Goal: Information Seeking & Learning: Check status

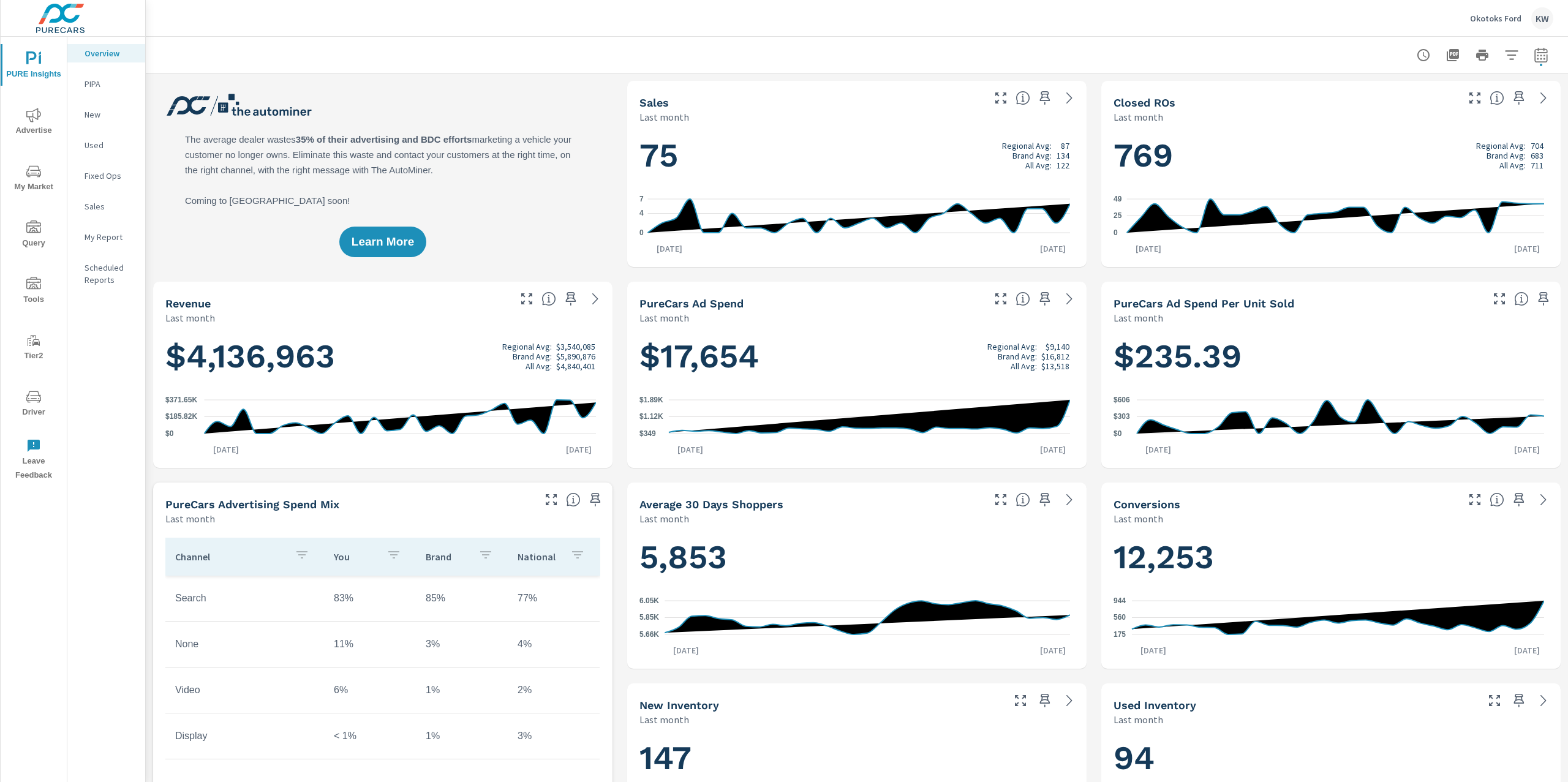
scroll to position [1, 0]
click at [1484, 20] on p "Okotoks Ford" at bounding box center [1496, 18] width 52 height 11
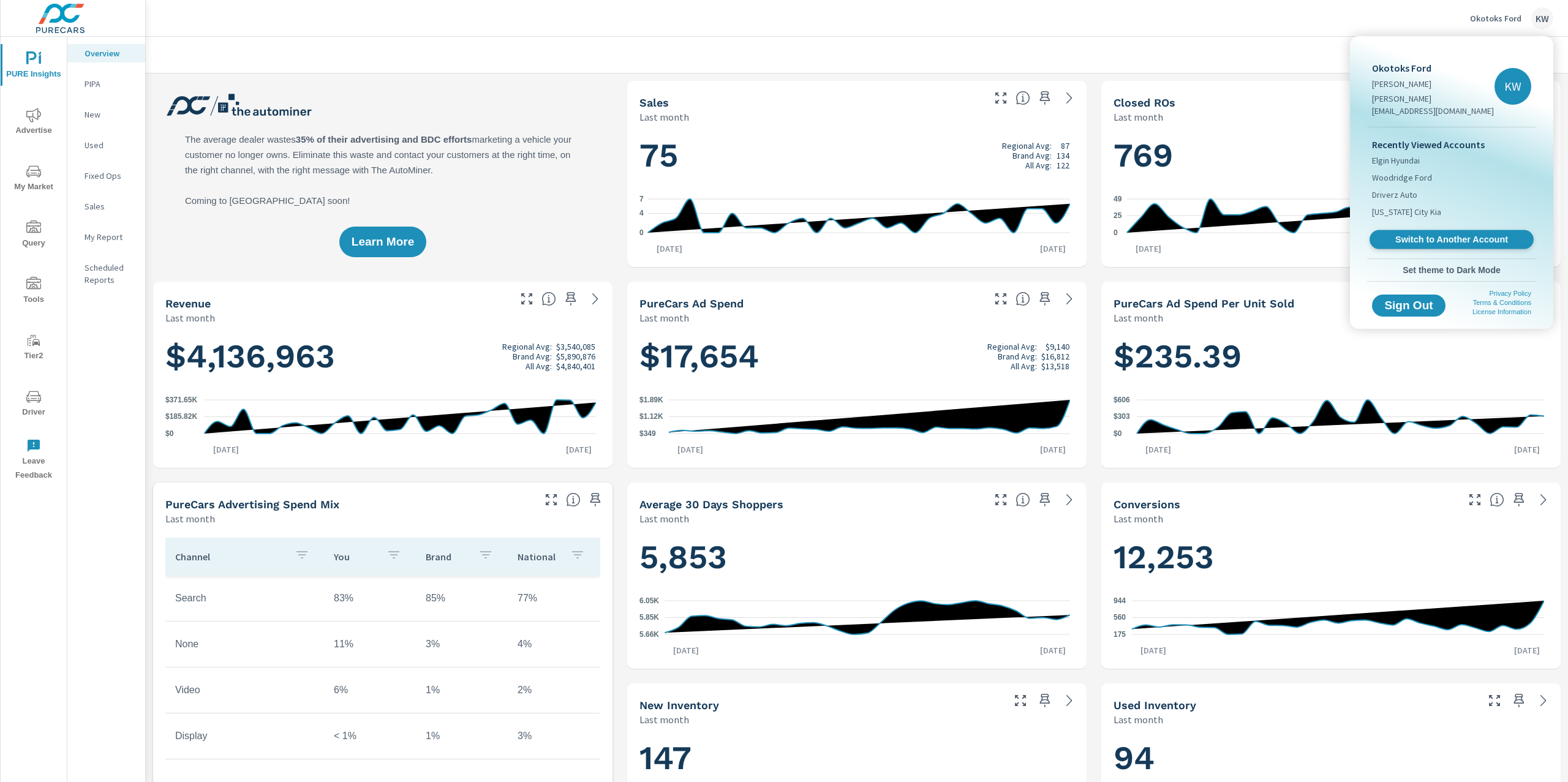
click at [1447, 234] on span "Switch to Another Account" at bounding box center [1451, 240] width 150 height 12
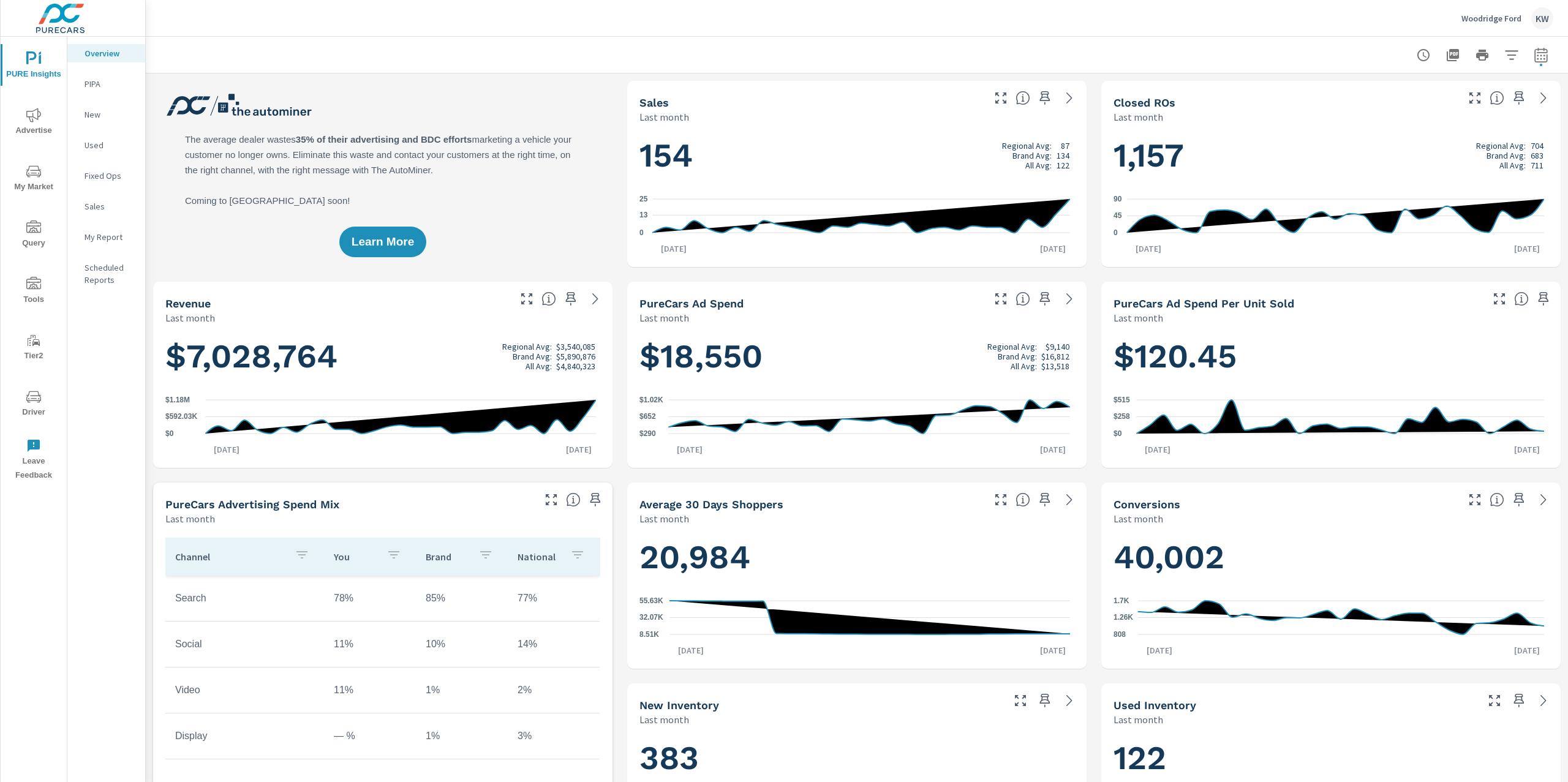
scroll to position [1, 0]
click at [1534, 58] on icon "button" at bounding box center [1541, 55] width 15 height 15
click at [1432, 109] on select "Custom [DATE] Last week Last 7 days Last 14 days Last 30 days Last 45 days Last…" at bounding box center [1431, 106] width 122 height 24
select select "Month to date"
click at [1399, 171] on span "Apply" at bounding box center [1404, 173] width 50 height 12
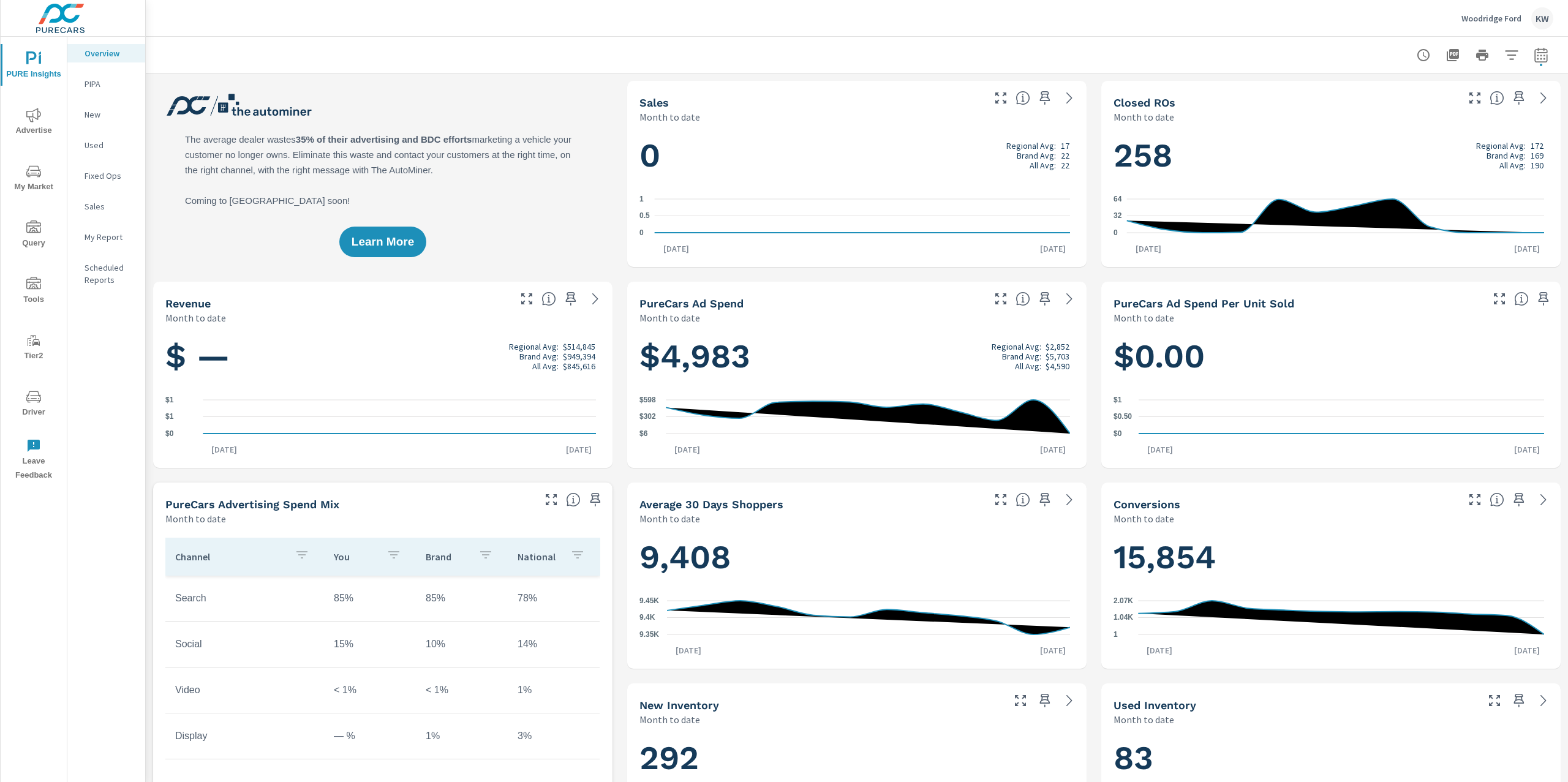
click at [40, 124] on span "Advertise" at bounding box center [33, 122] width 59 height 30
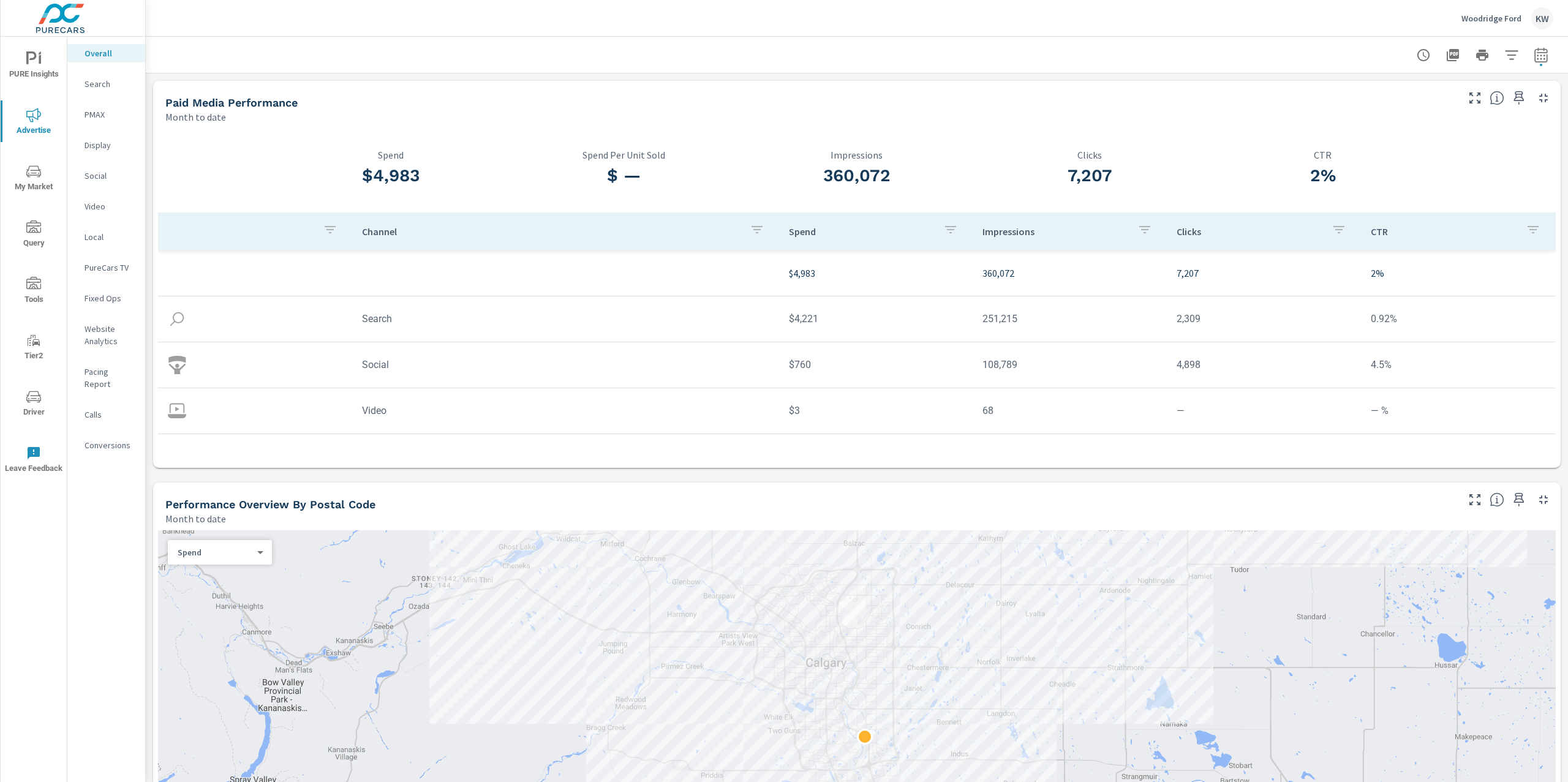
click at [108, 270] on p "PureCars TV" at bounding box center [110, 268] width 51 height 13
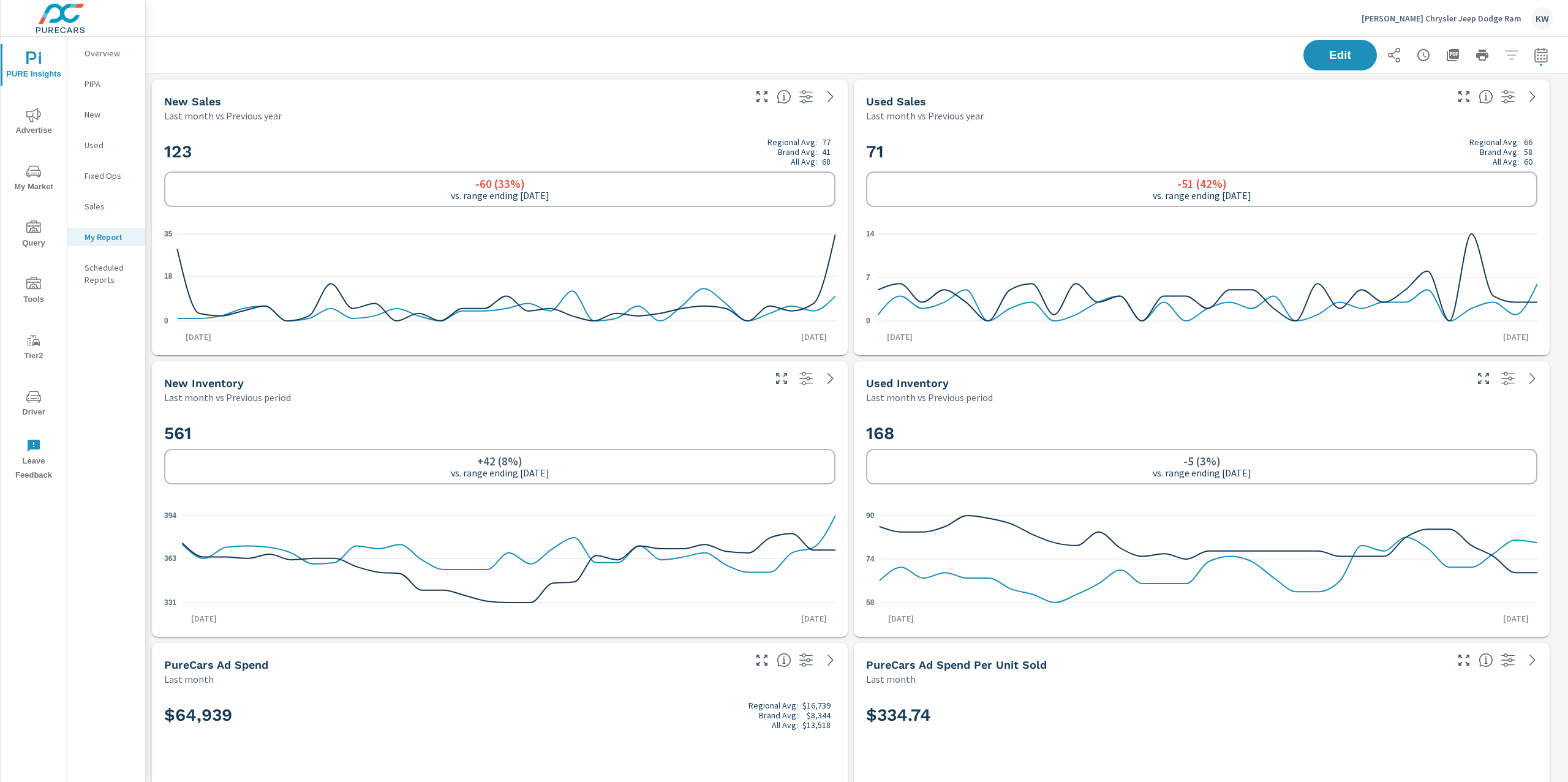
scroll to position [9187, 1436]
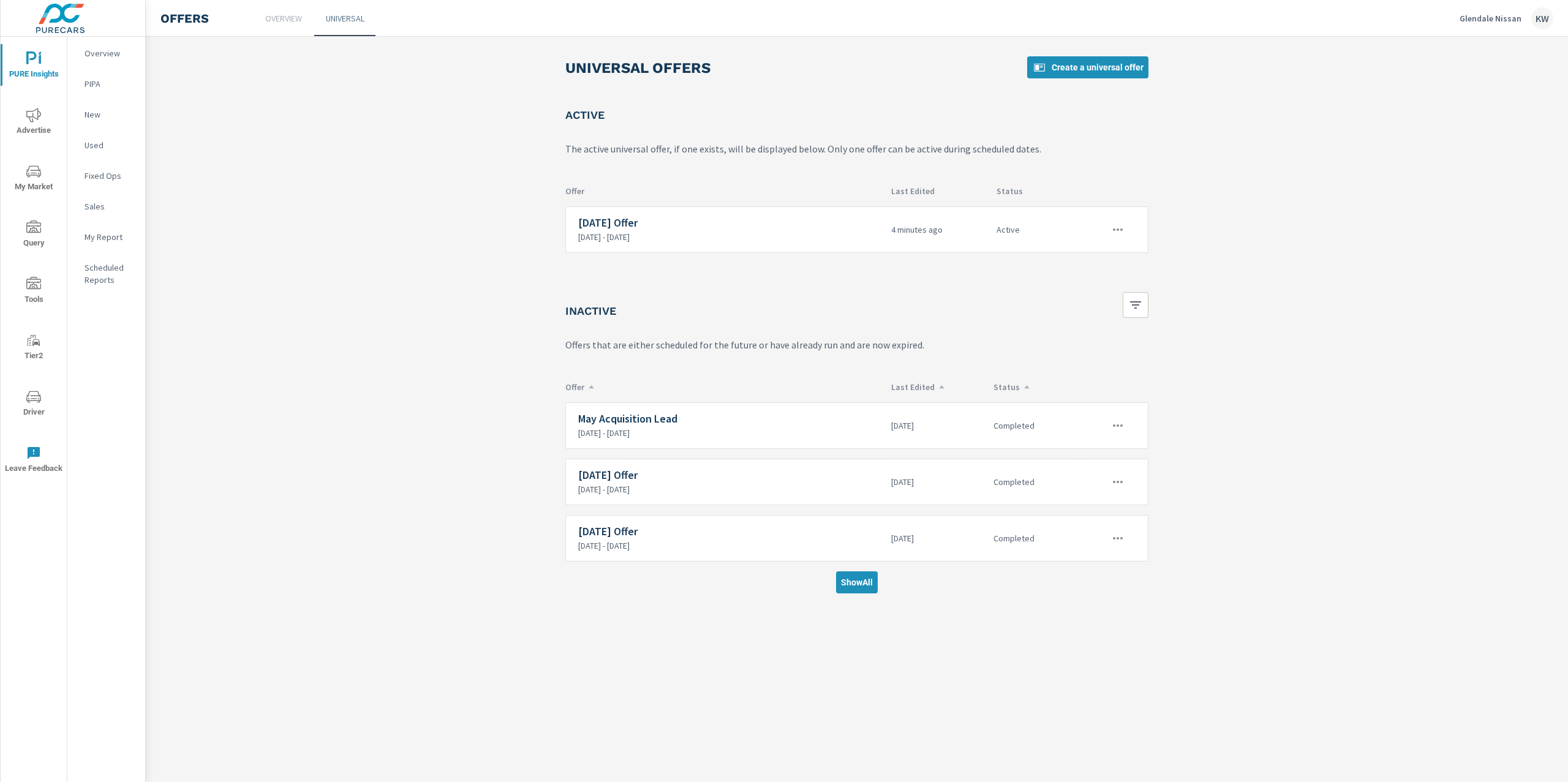
click at [40, 61] on icon "nav menu" at bounding box center [40, 59] width 3 height 9
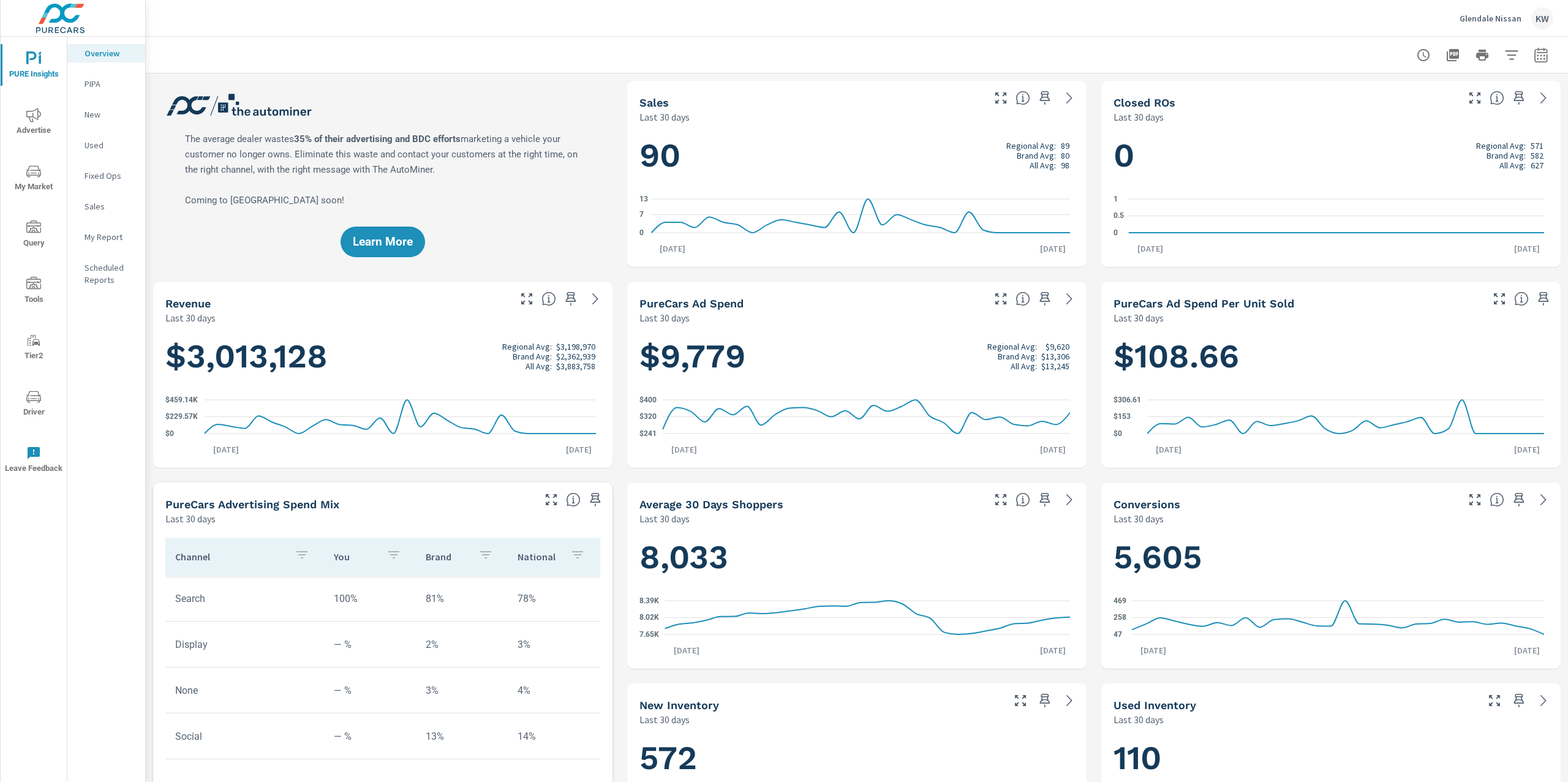
scroll to position [1, 0]
click at [1477, 22] on p "Glendale Nissan" at bounding box center [1491, 18] width 62 height 11
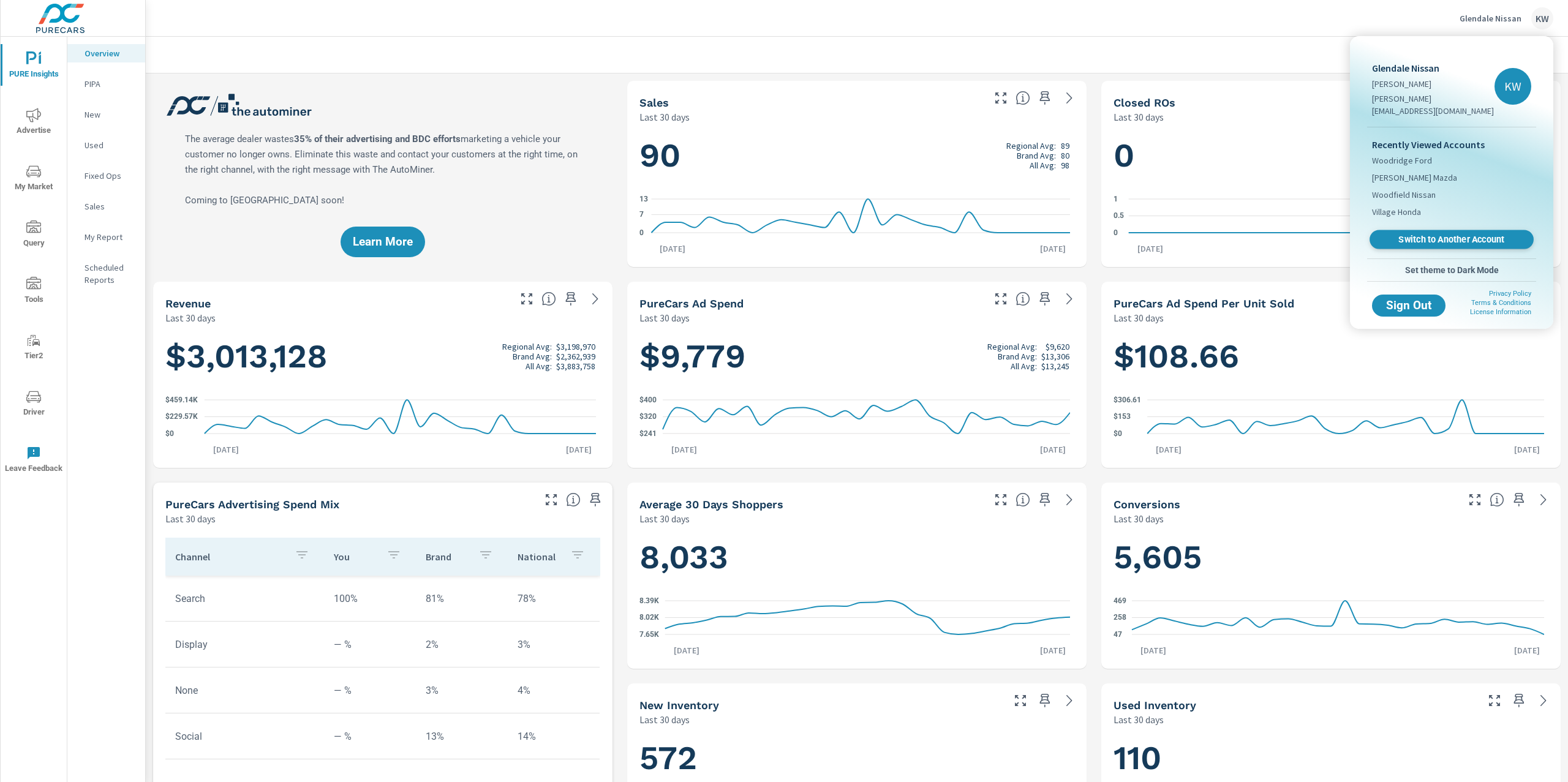
click at [1436, 234] on span "Switch to Another Account" at bounding box center [1451, 240] width 150 height 12
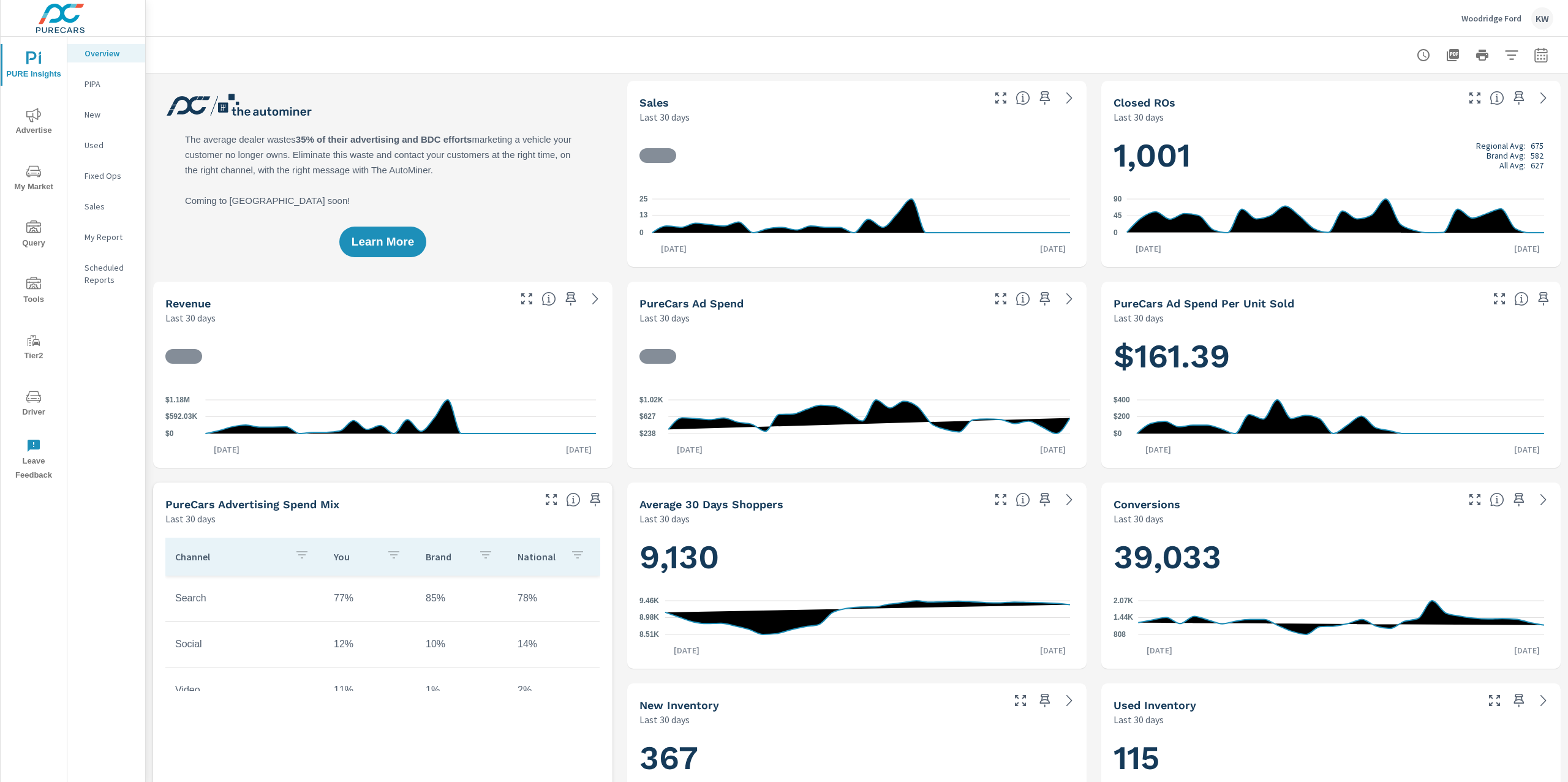
scroll to position [1, 0]
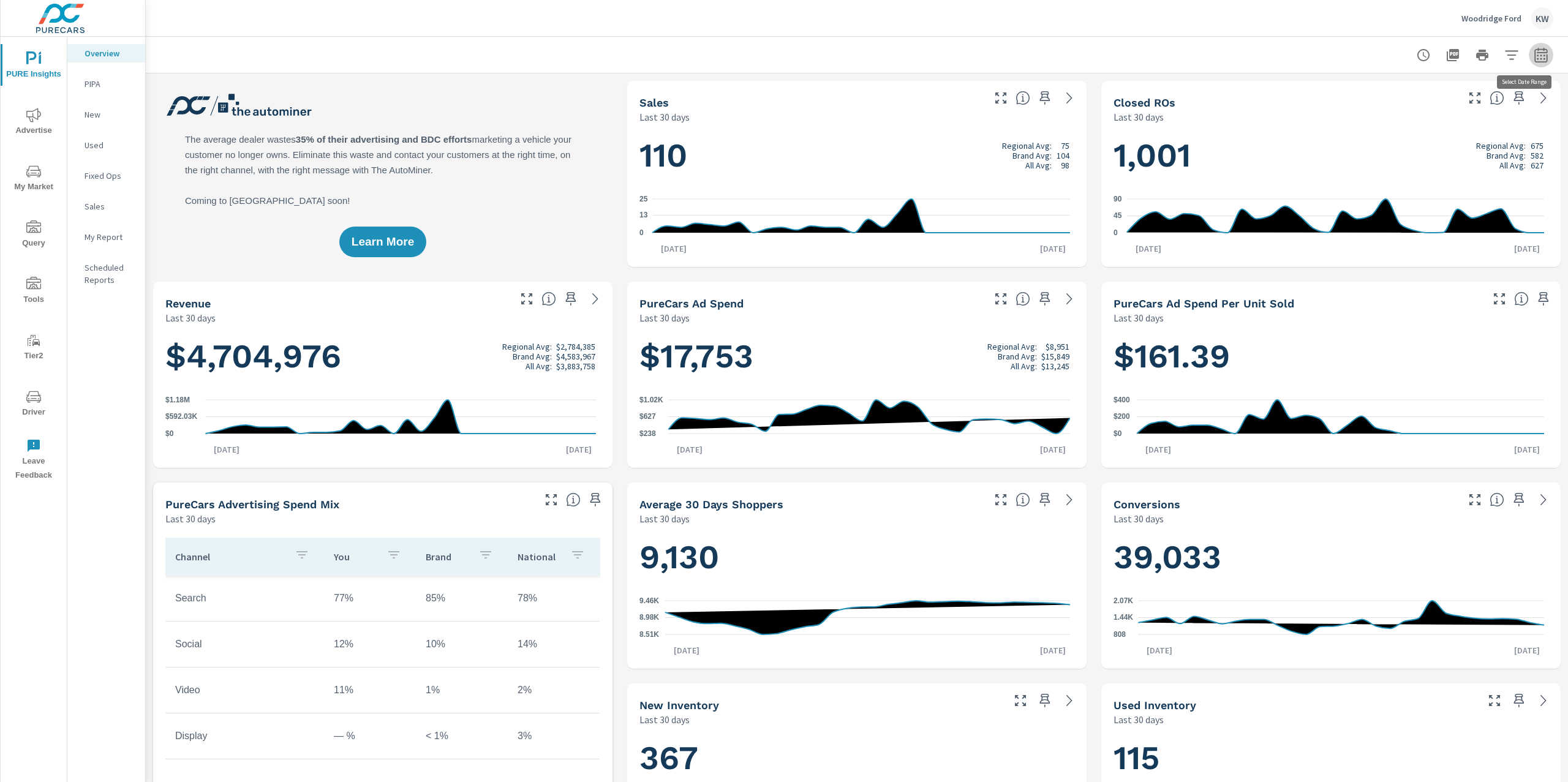
click at [1537, 58] on icon "button" at bounding box center [1541, 56] width 8 height 5
click at [1447, 104] on select "Custom Yesterday Last week Last 7 days Last 14 days Last 30 days Last 45 days L…" at bounding box center [1431, 106] width 122 height 24
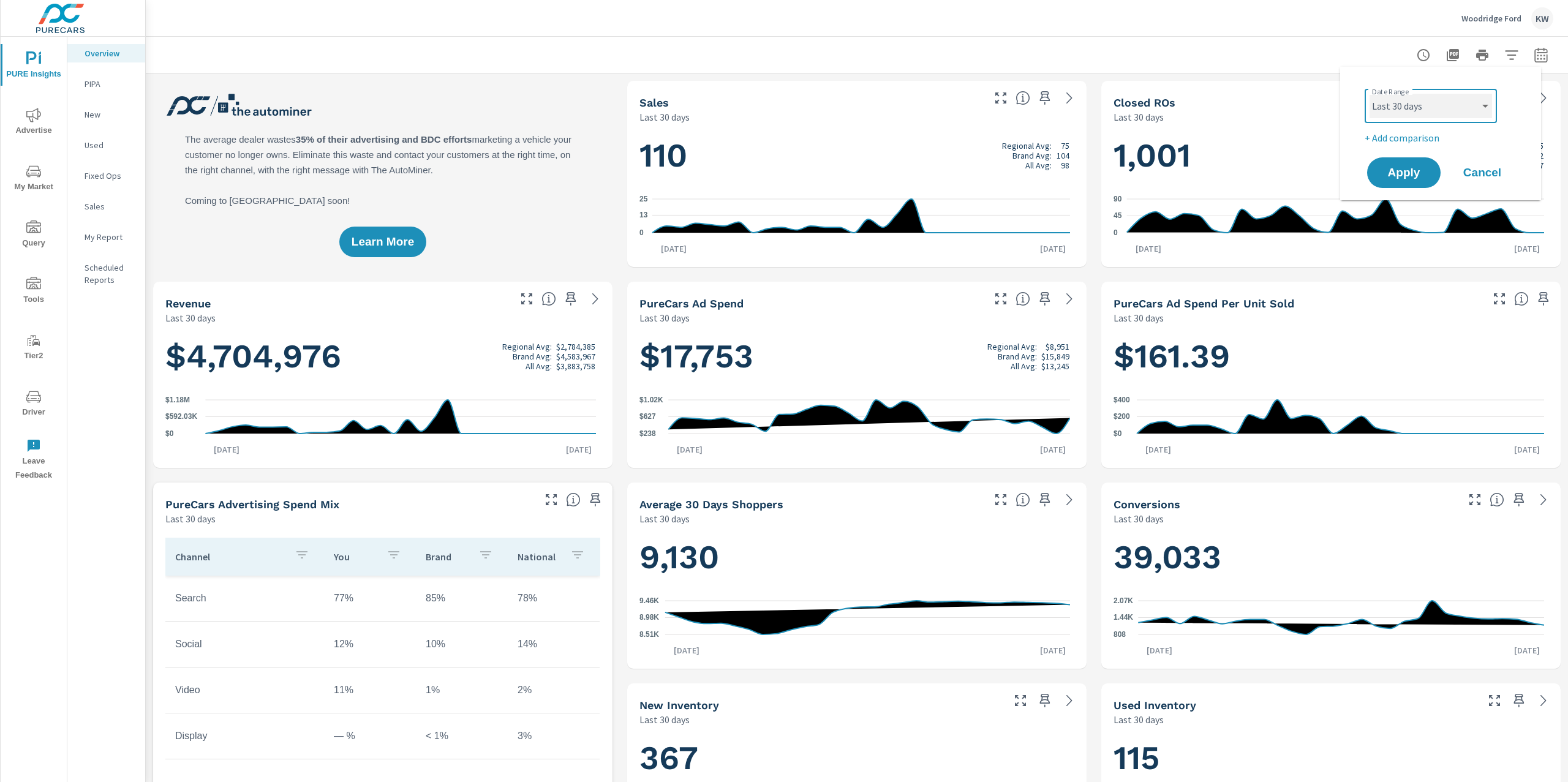
select select "Last month"
click at [1405, 174] on span "Apply" at bounding box center [1404, 173] width 50 height 12
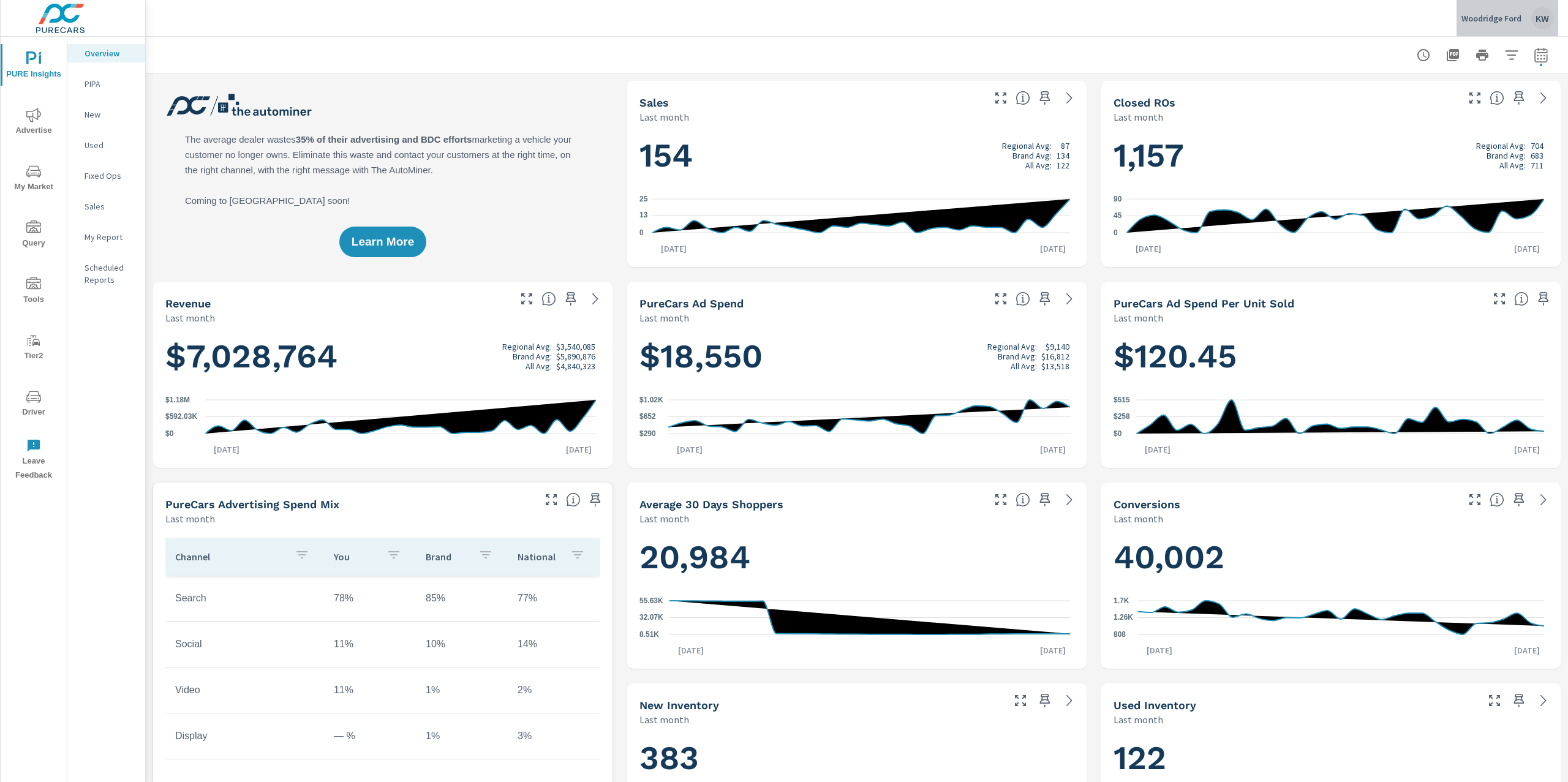
click at [1488, 16] on p "Woodridge Ford" at bounding box center [1491, 18] width 60 height 11
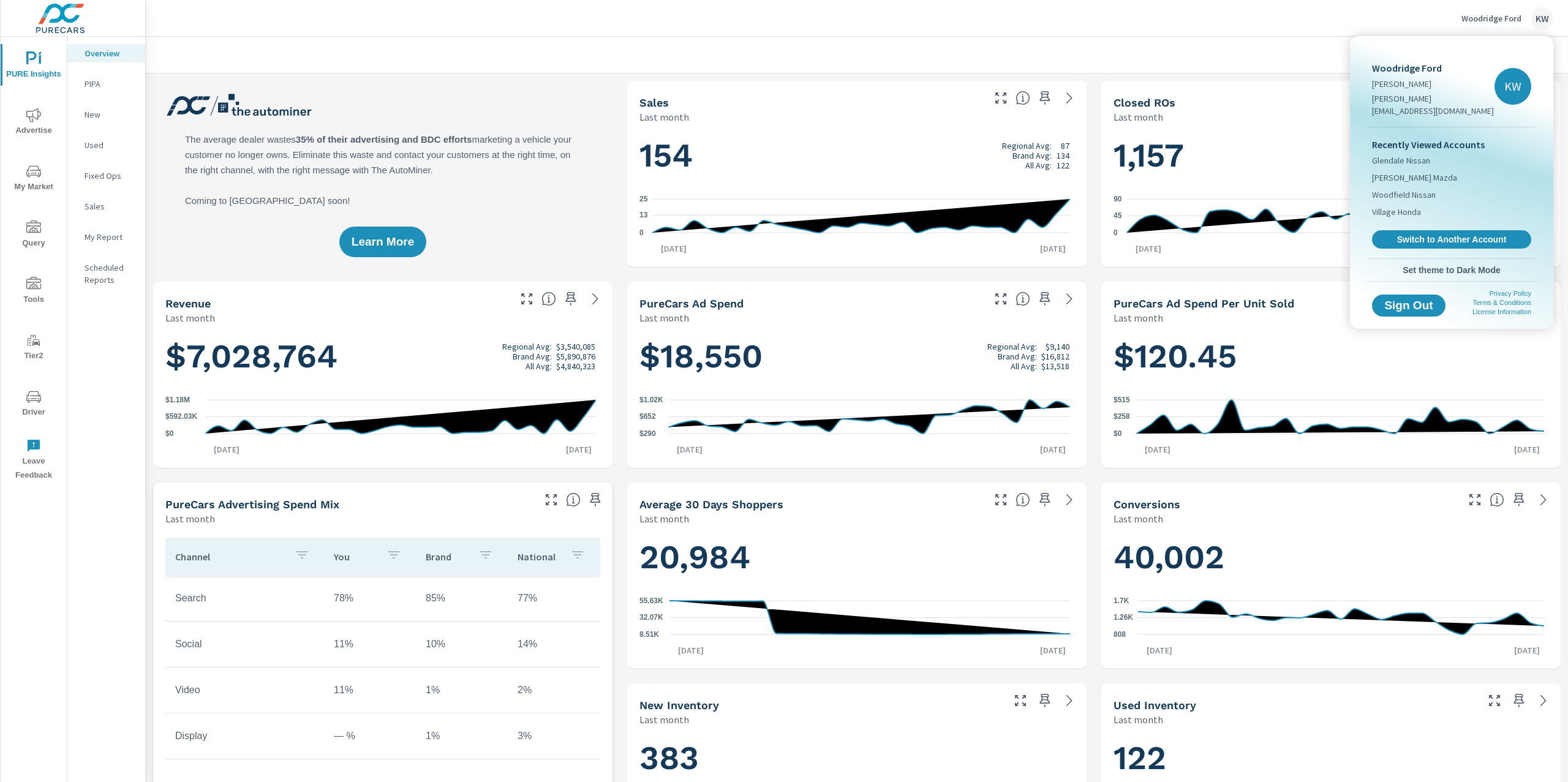
click at [1287, 52] on div at bounding box center [784, 391] width 1568 height 782
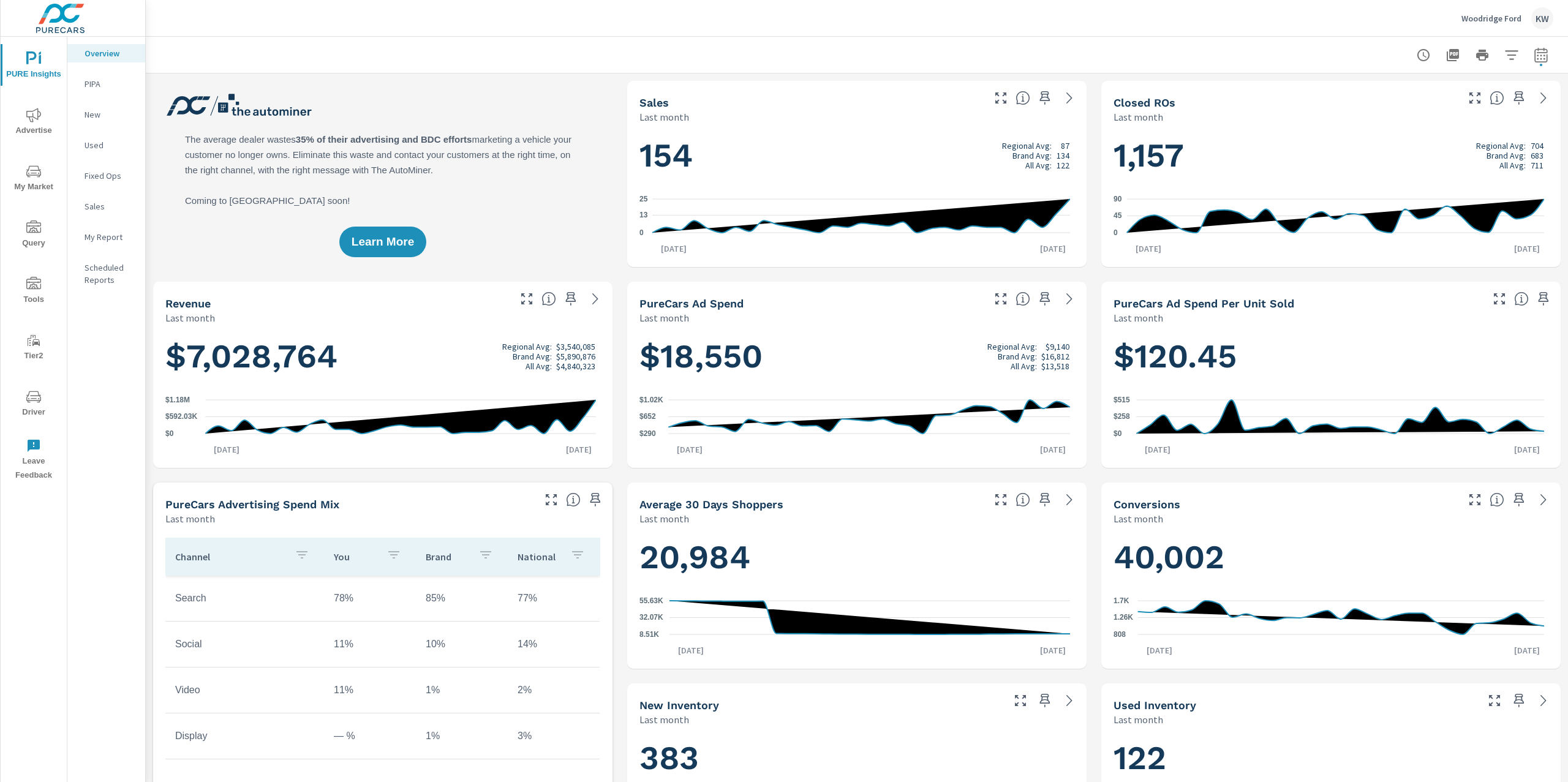
click at [31, 122] on span "Advertise" at bounding box center [33, 122] width 59 height 30
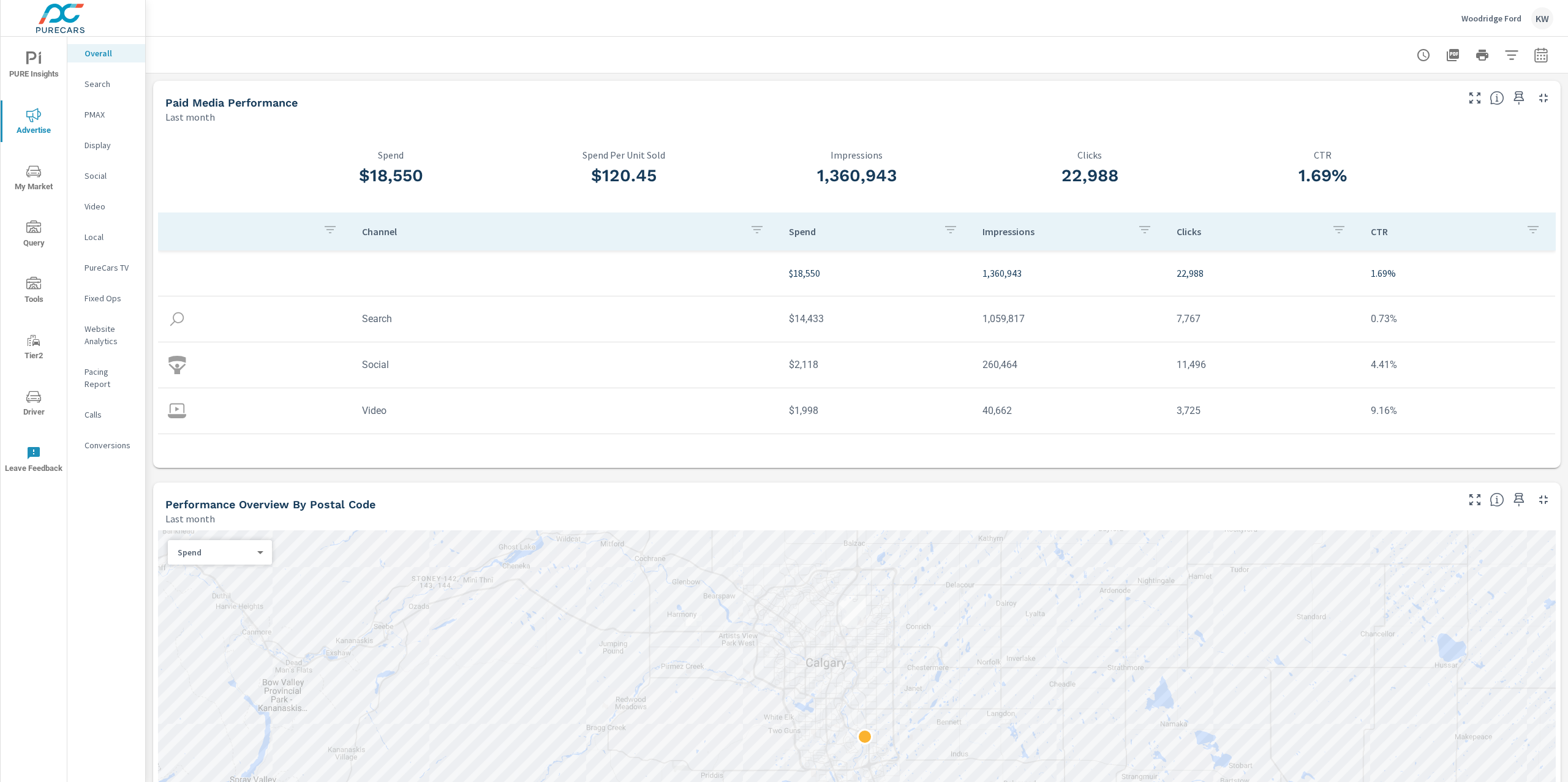
click at [42, 68] on span "PURE Insights" at bounding box center [33, 66] width 59 height 30
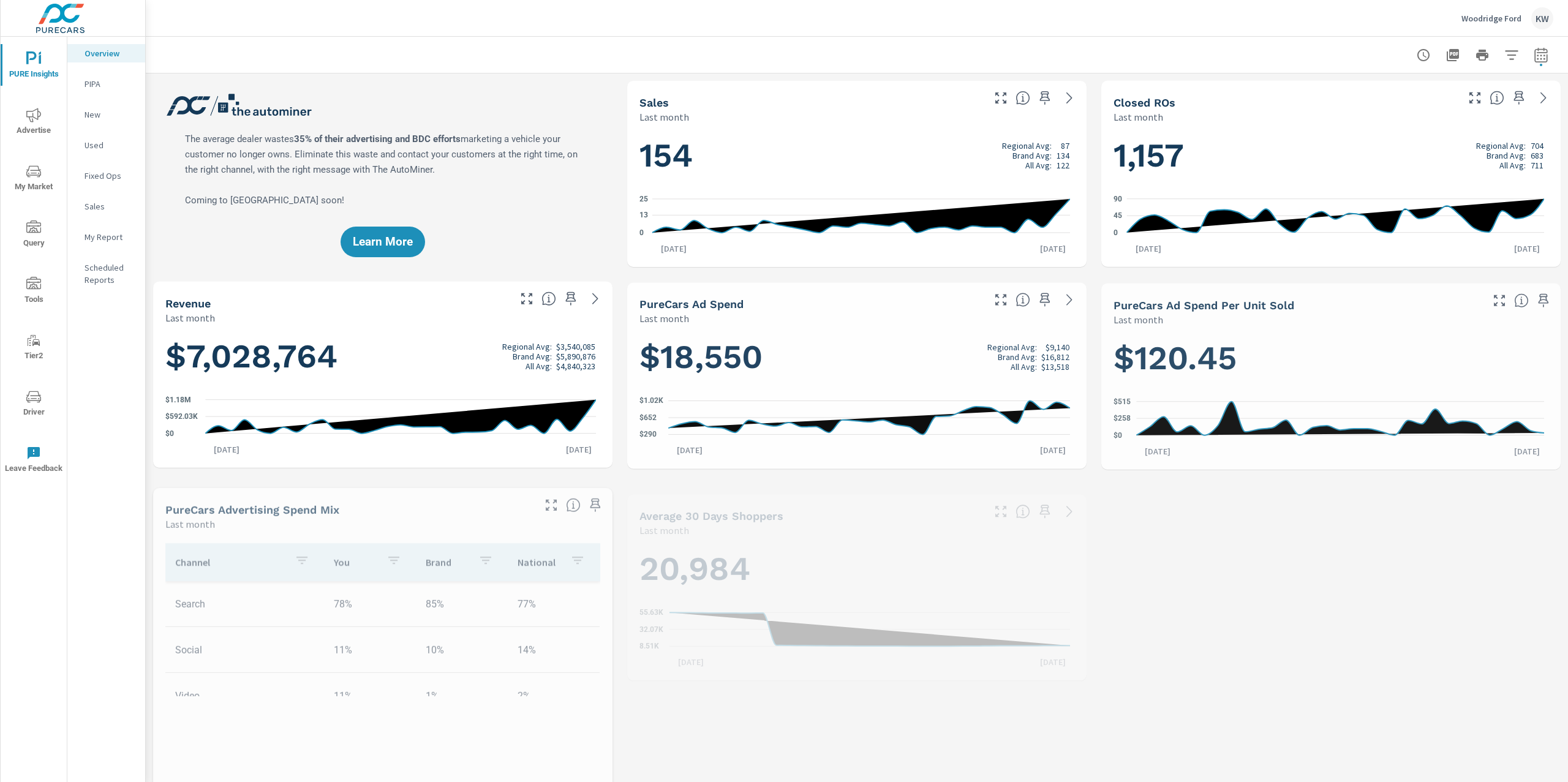
scroll to position [1, 0]
click at [124, 237] on p "My Report" at bounding box center [110, 237] width 51 height 13
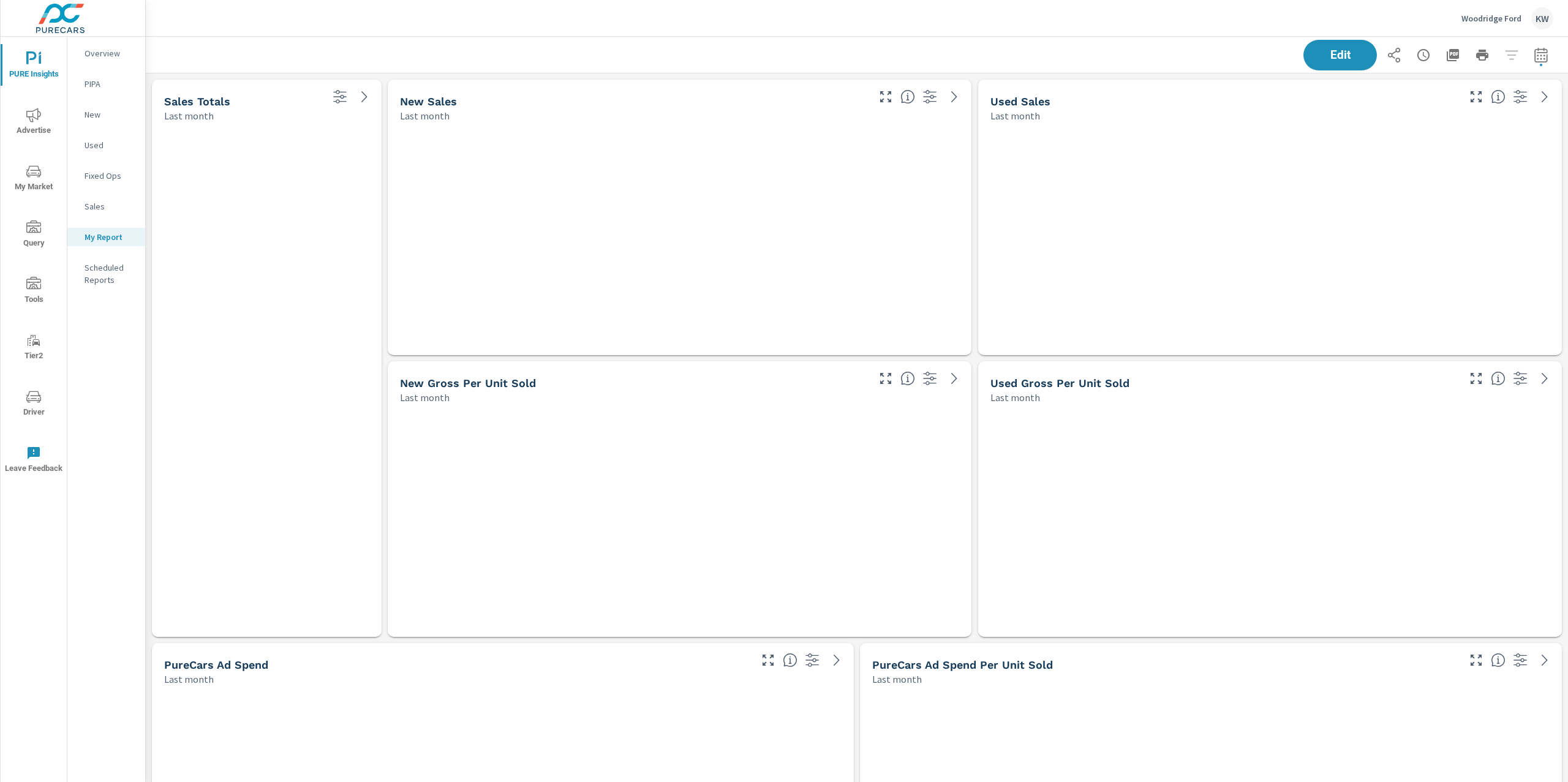
scroll to position [4679, 1436]
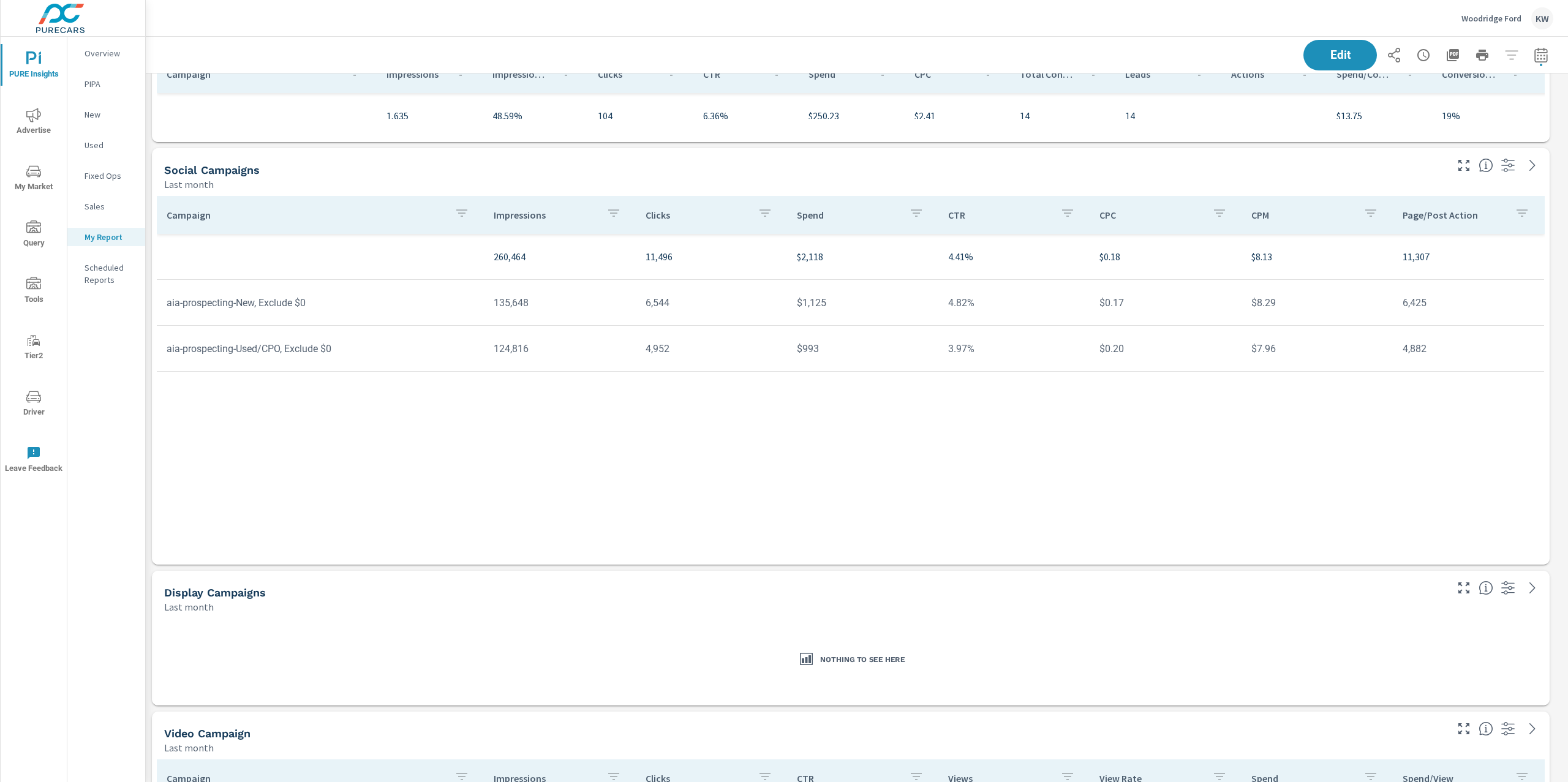
scroll to position [3312, 0]
drag, startPoint x: 641, startPoint y: 303, endPoint x: 666, endPoint y: 303, distance: 25.0
click at [647, 303] on td "6,544" at bounding box center [711, 302] width 151 height 31
click at [668, 303] on td "6,544" at bounding box center [711, 302] width 151 height 31
click at [38, 120] on icon "nav menu" at bounding box center [34, 115] width 15 height 15
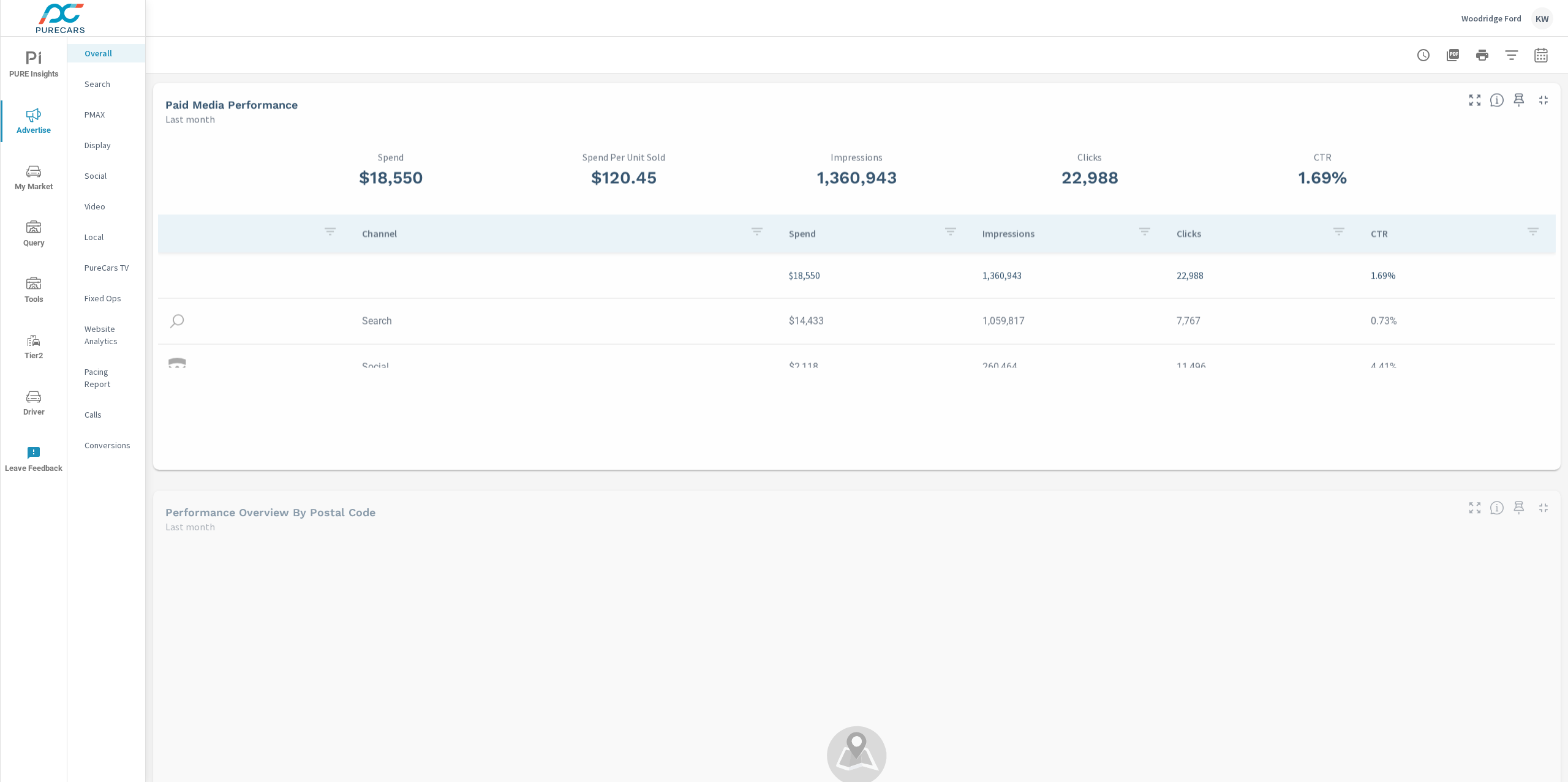
click at [103, 439] on p "Conversions" at bounding box center [110, 445] width 51 height 13
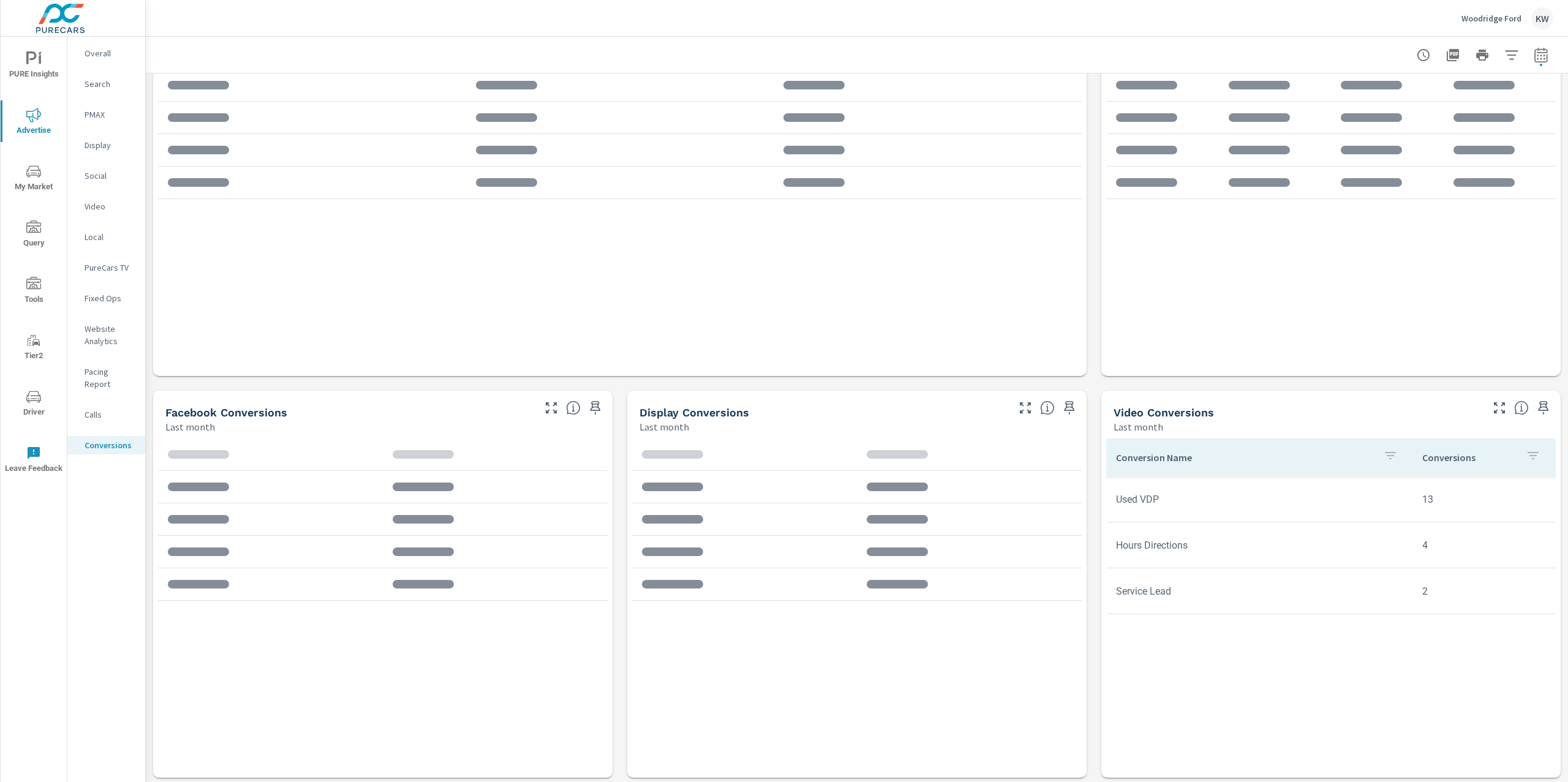
scroll to position [596, 0]
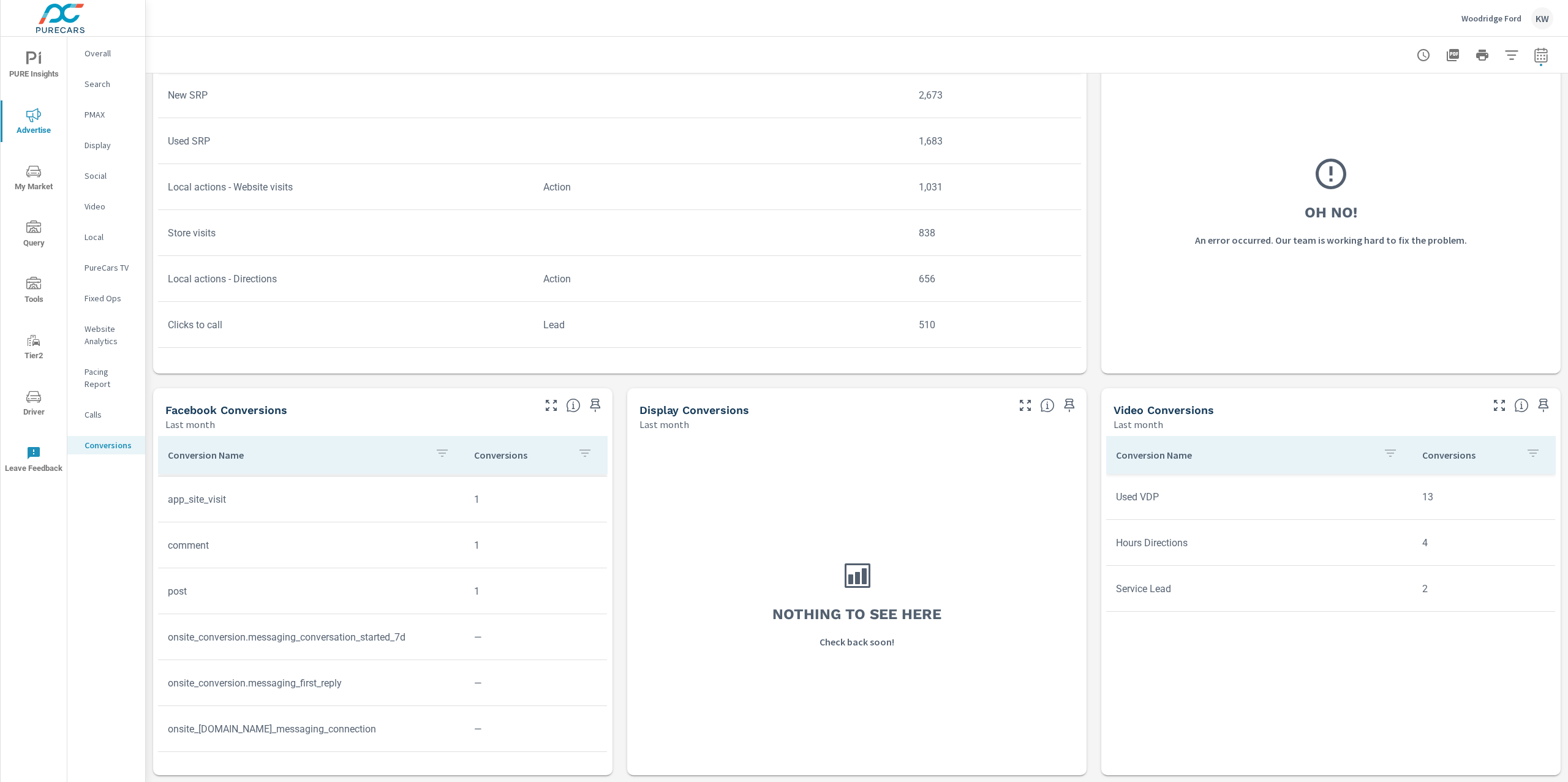
scroll to position [297, 0]
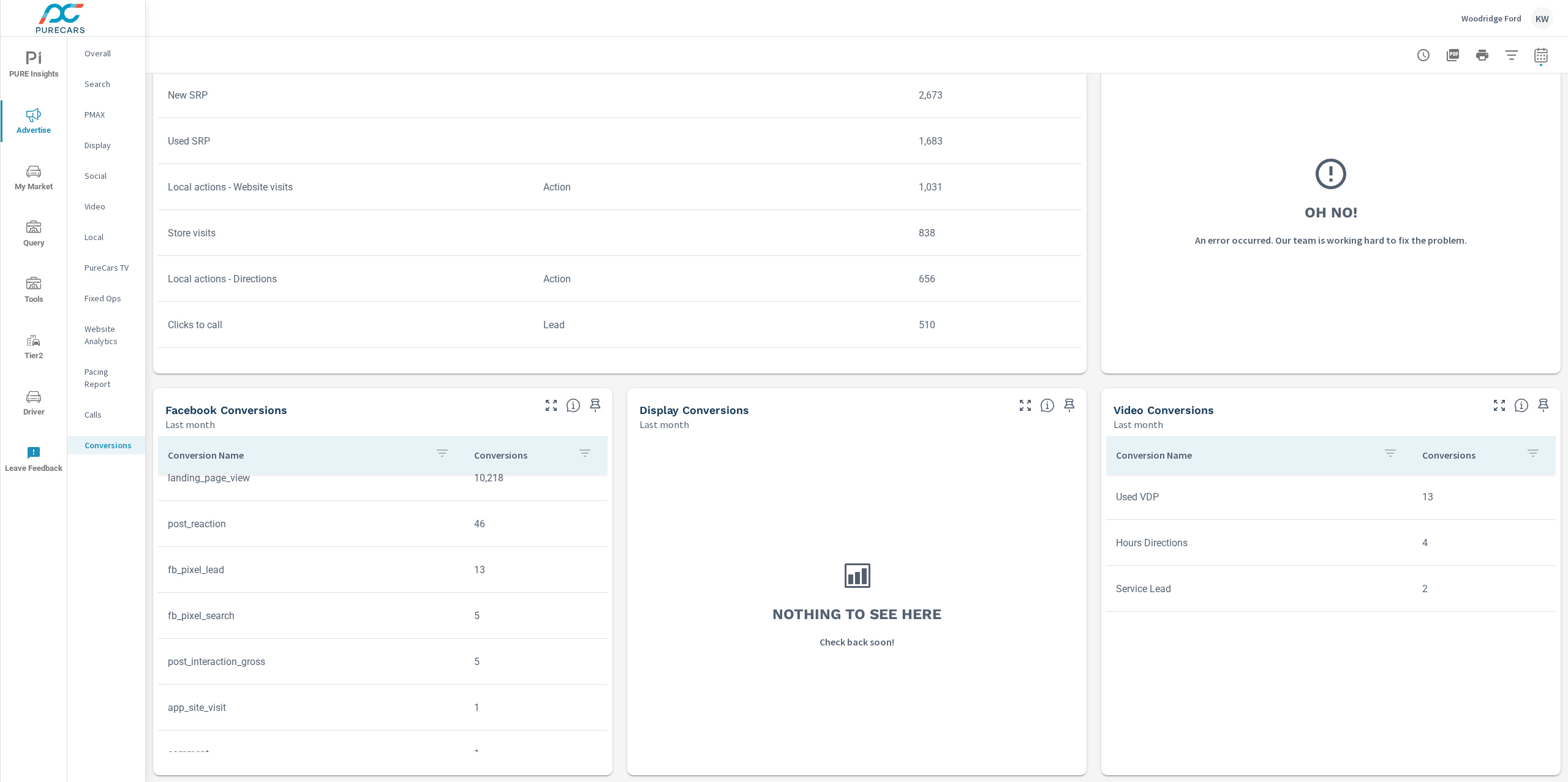
scroll to position [146, 0]
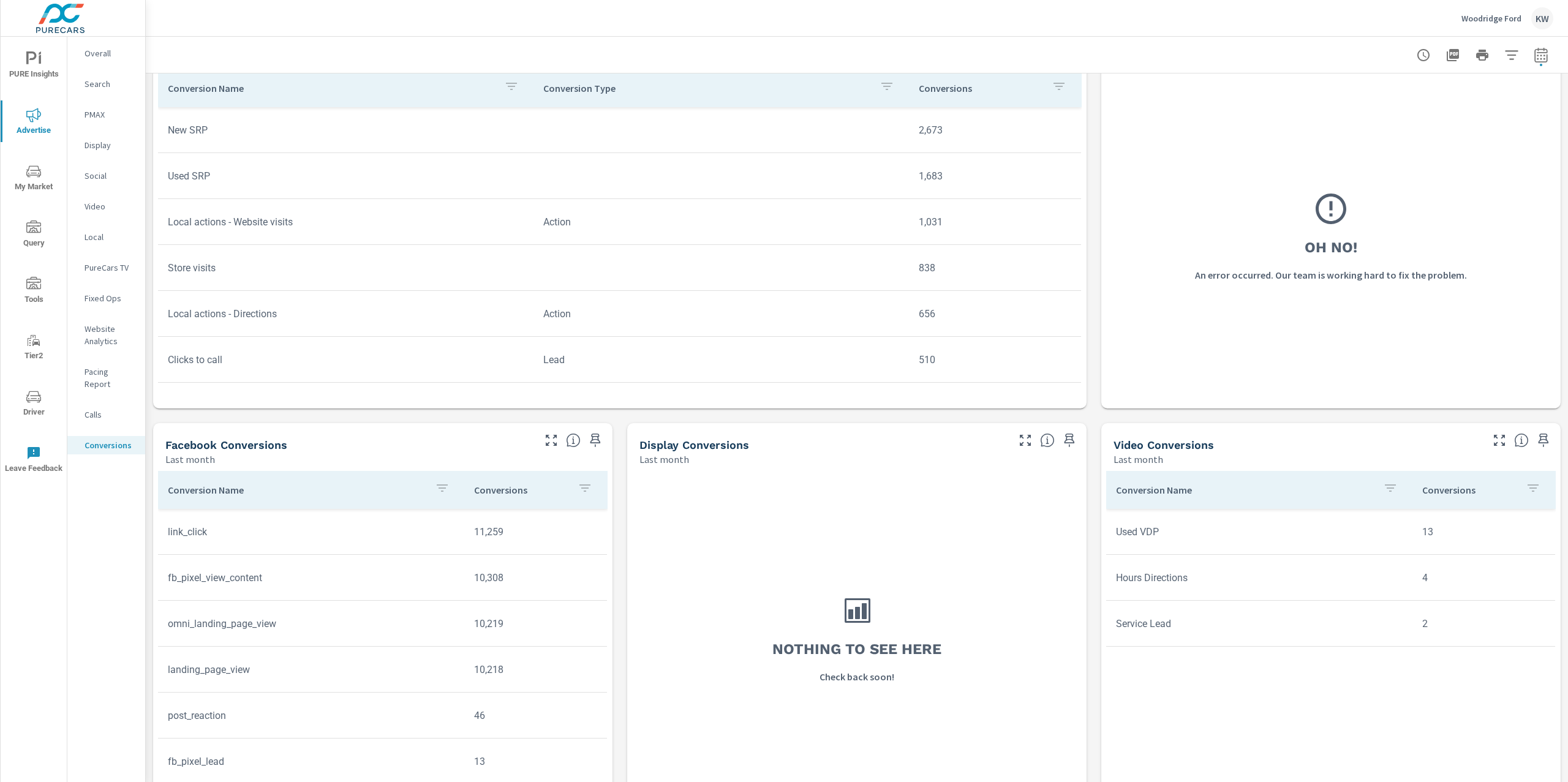
scroll to position [596, 0]
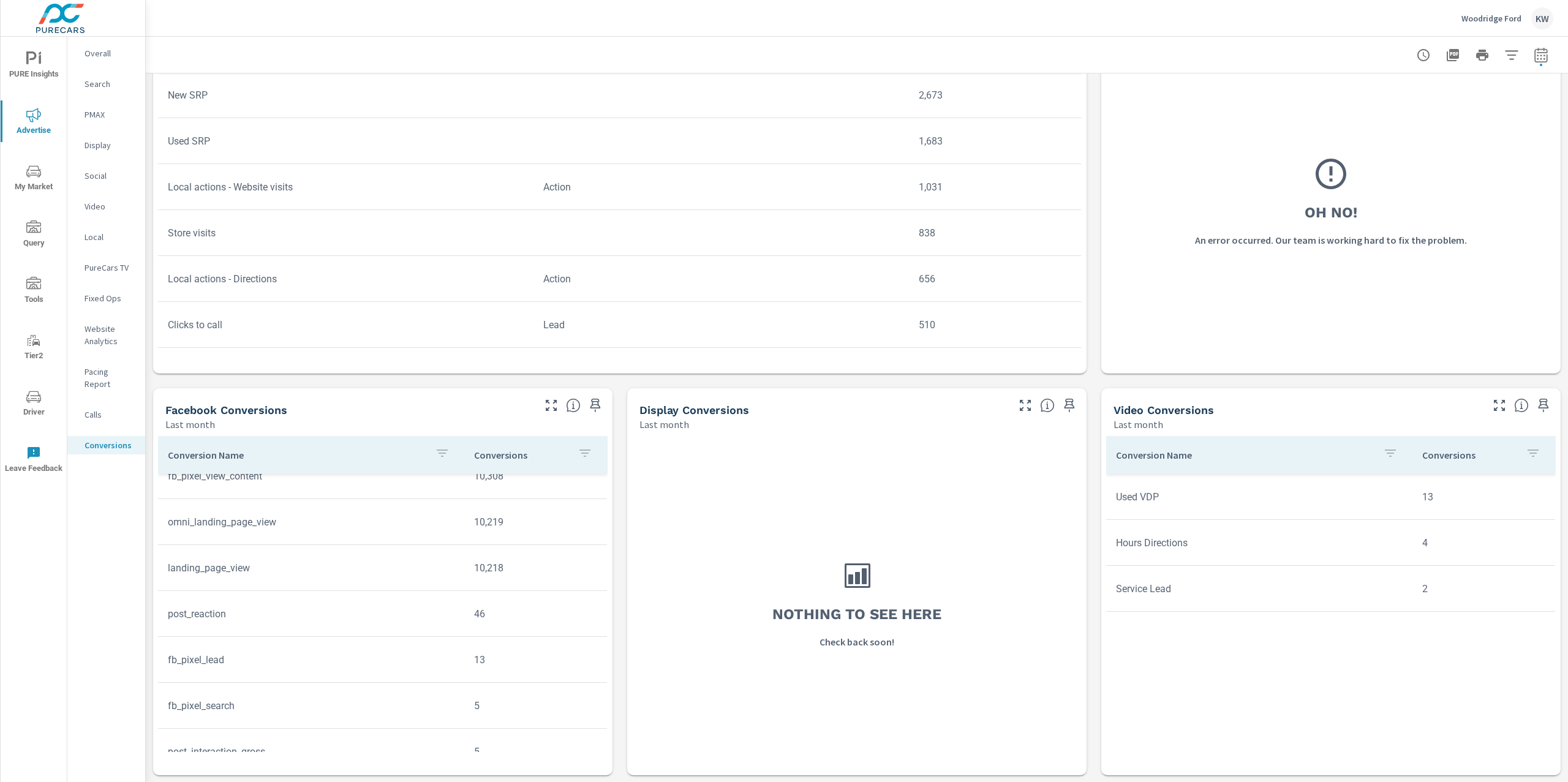
scroll to position [75, 0]
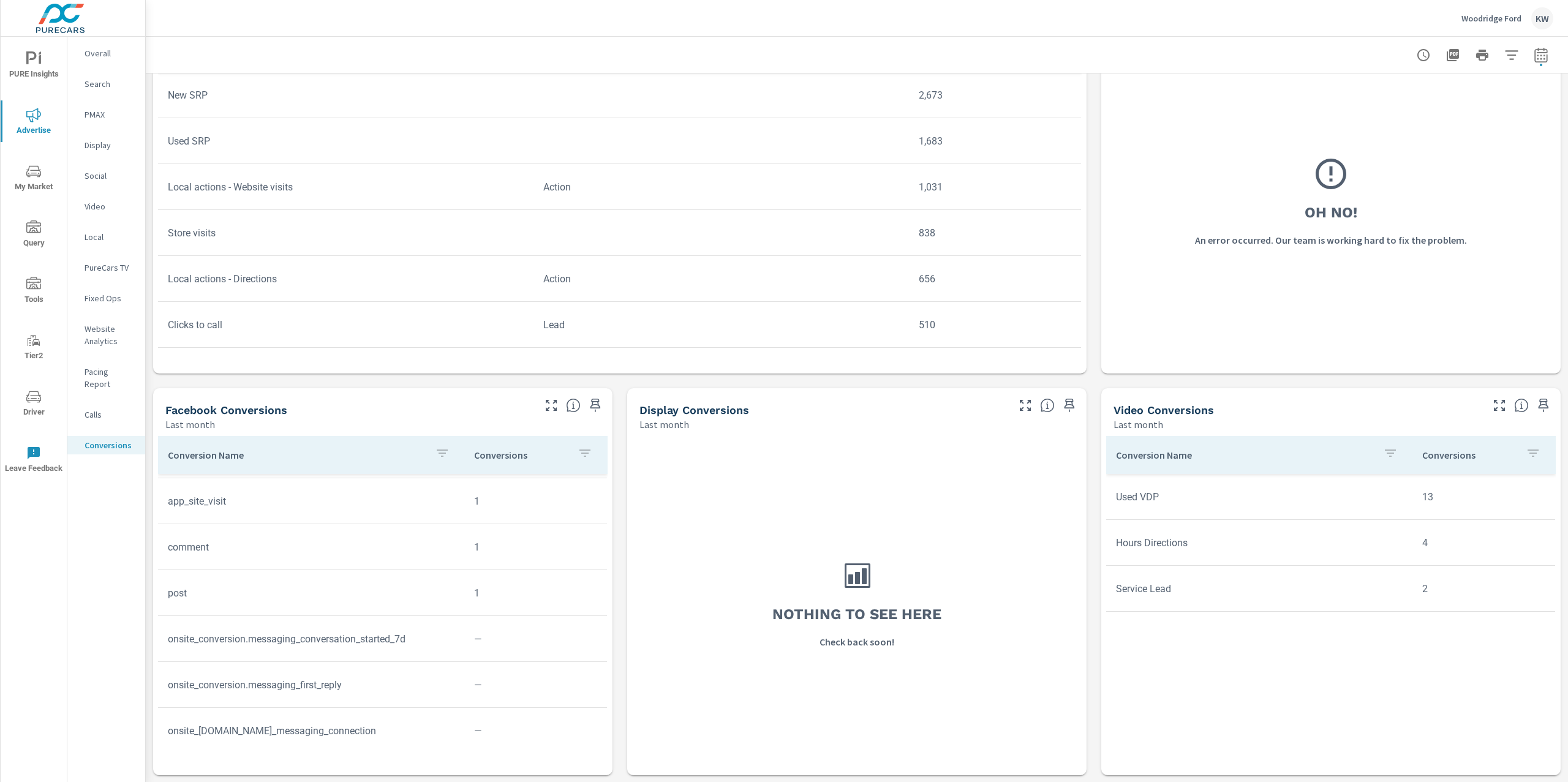
scroll to position [365, 0]
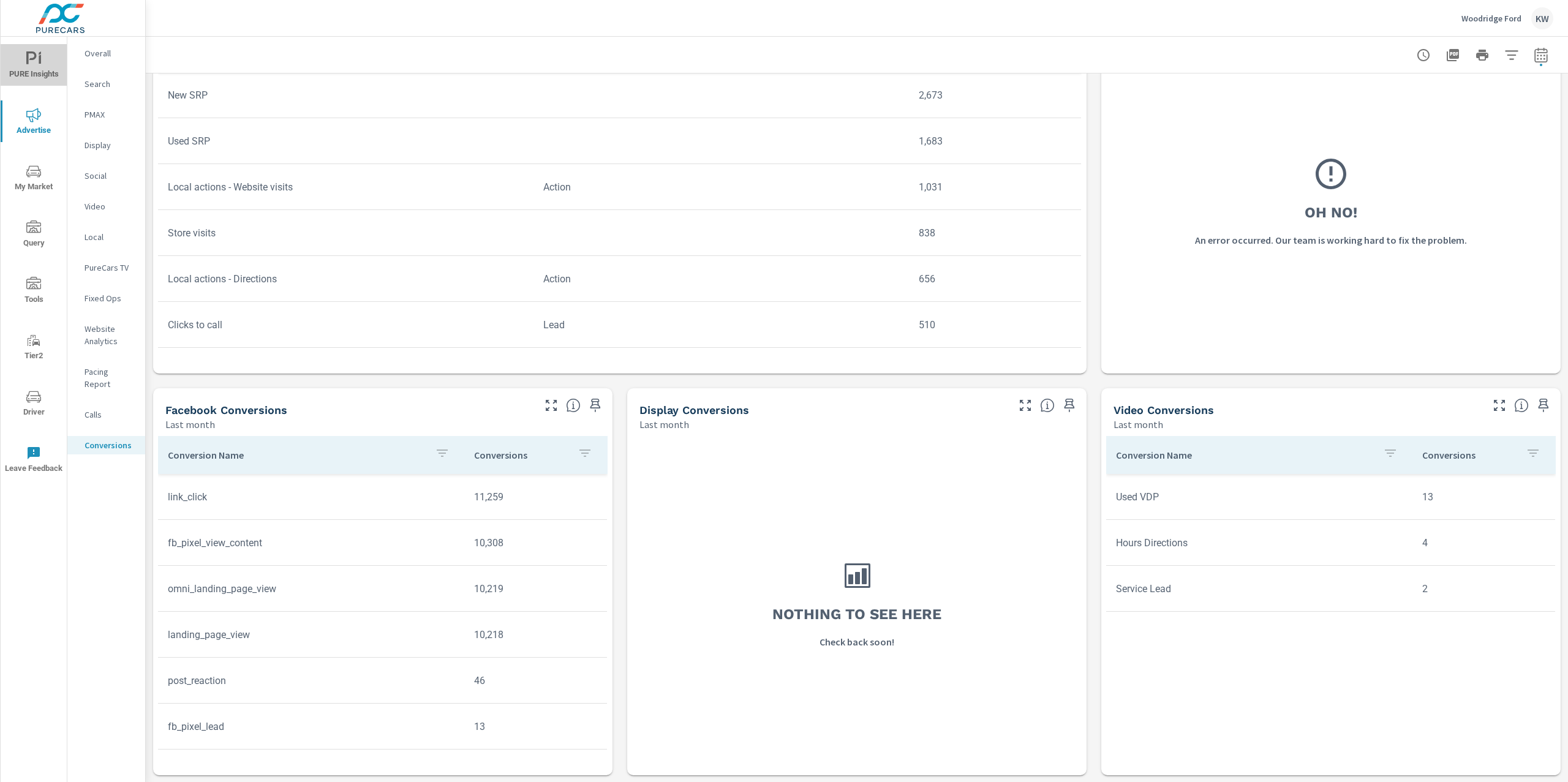
click at [36, 61] on icon "nav menu" at bounding box center [34, 59] width 15 height 15
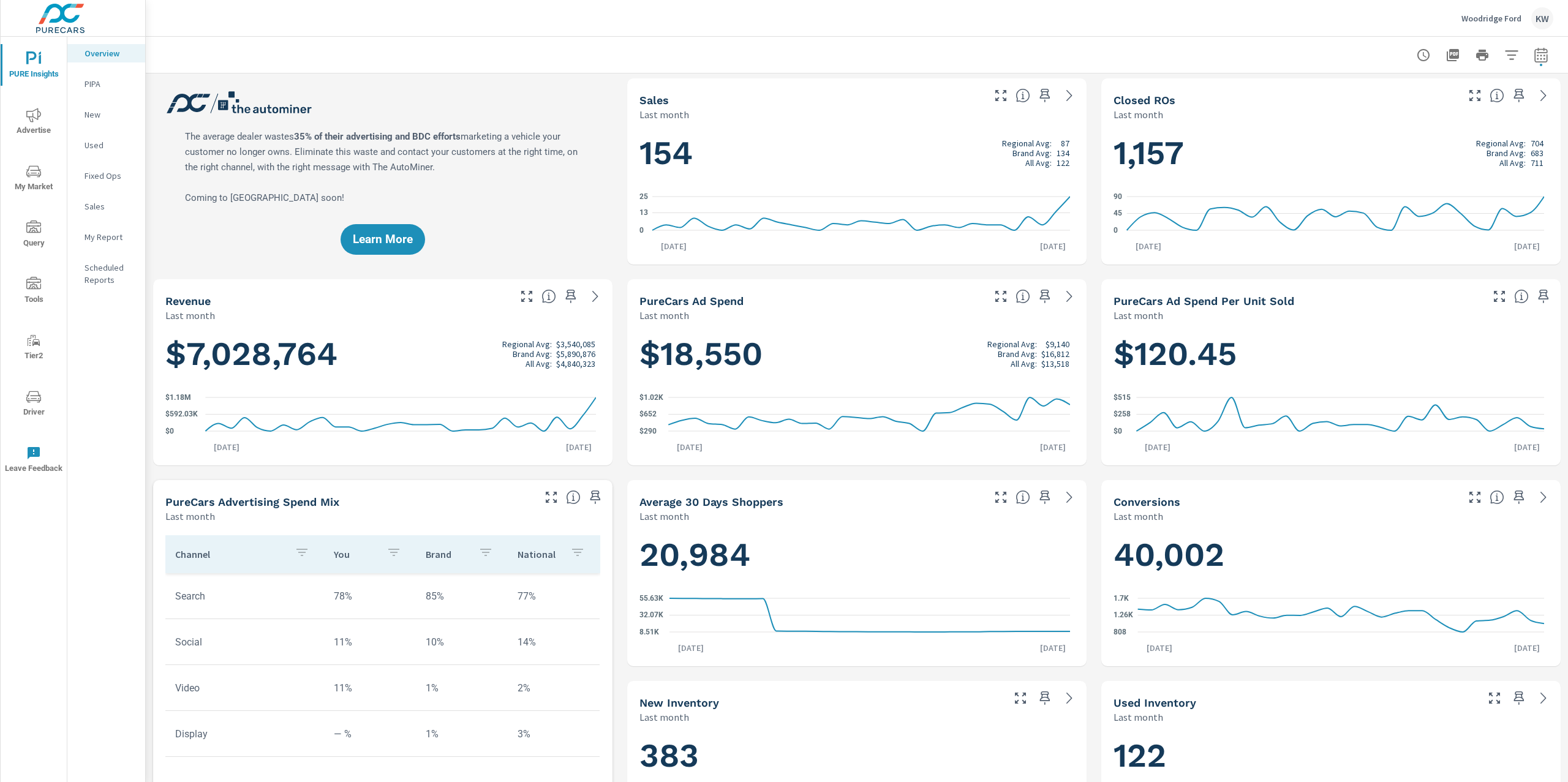
scroll to position [3, 0]
click at [114, 237] on p "My Report" at bounding box center [110, 237] width 51 height 13
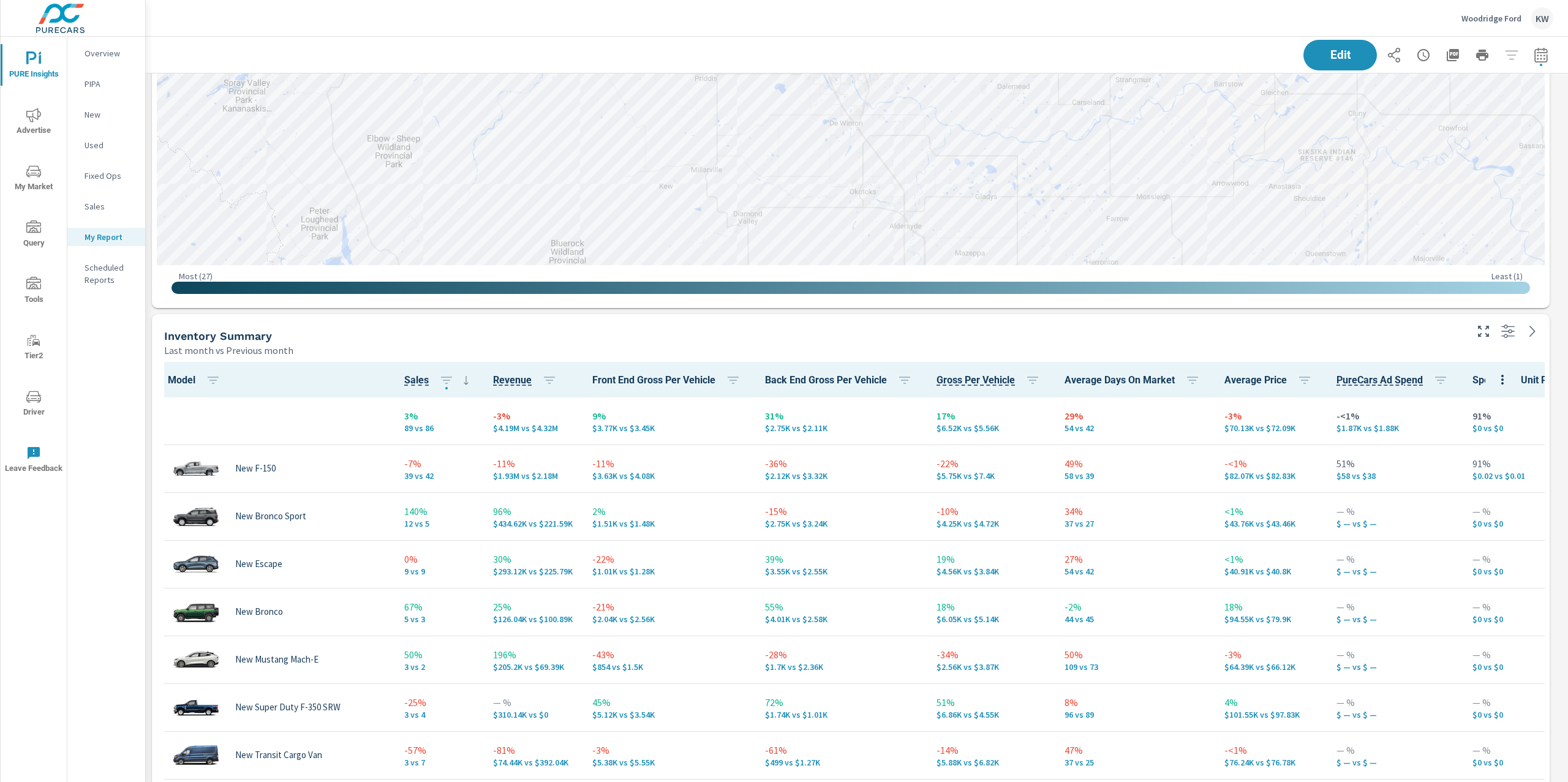
scroll to position [942, 0]
